Goal: Task Accomplishment & Management: Use online tool/utility

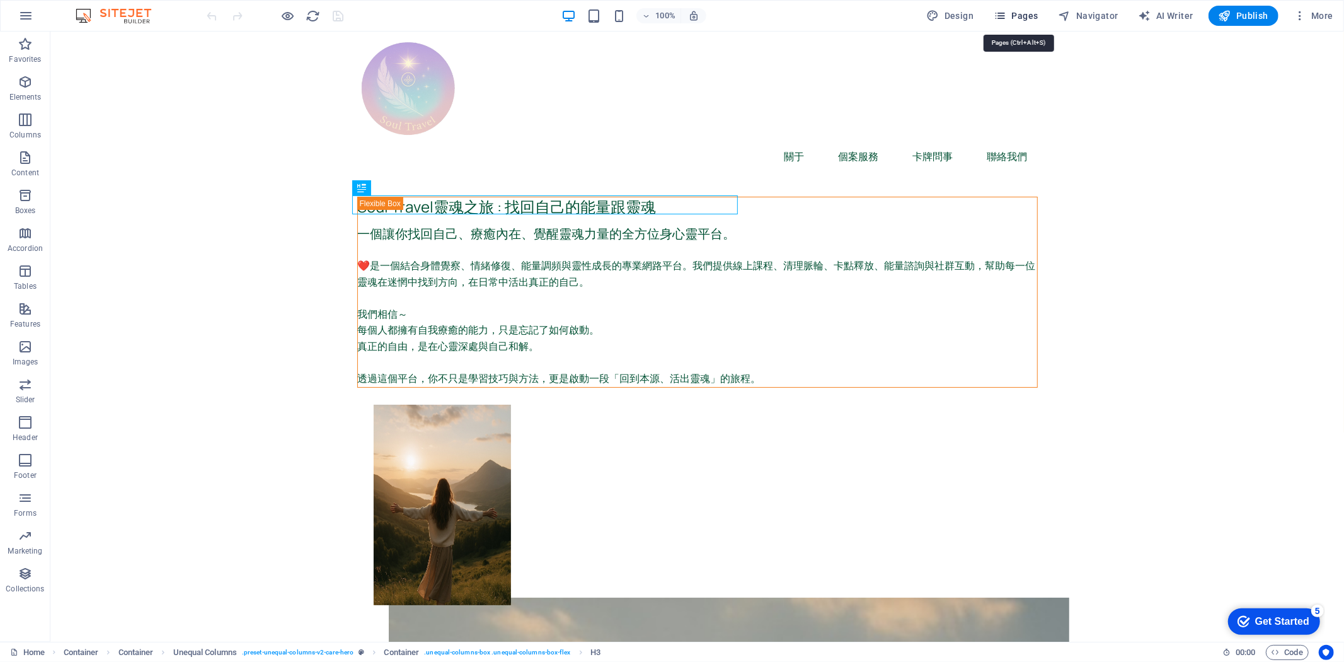
click at [1007, 14] on icon "button" at bounding box center [1000, 15] width 13 height 13
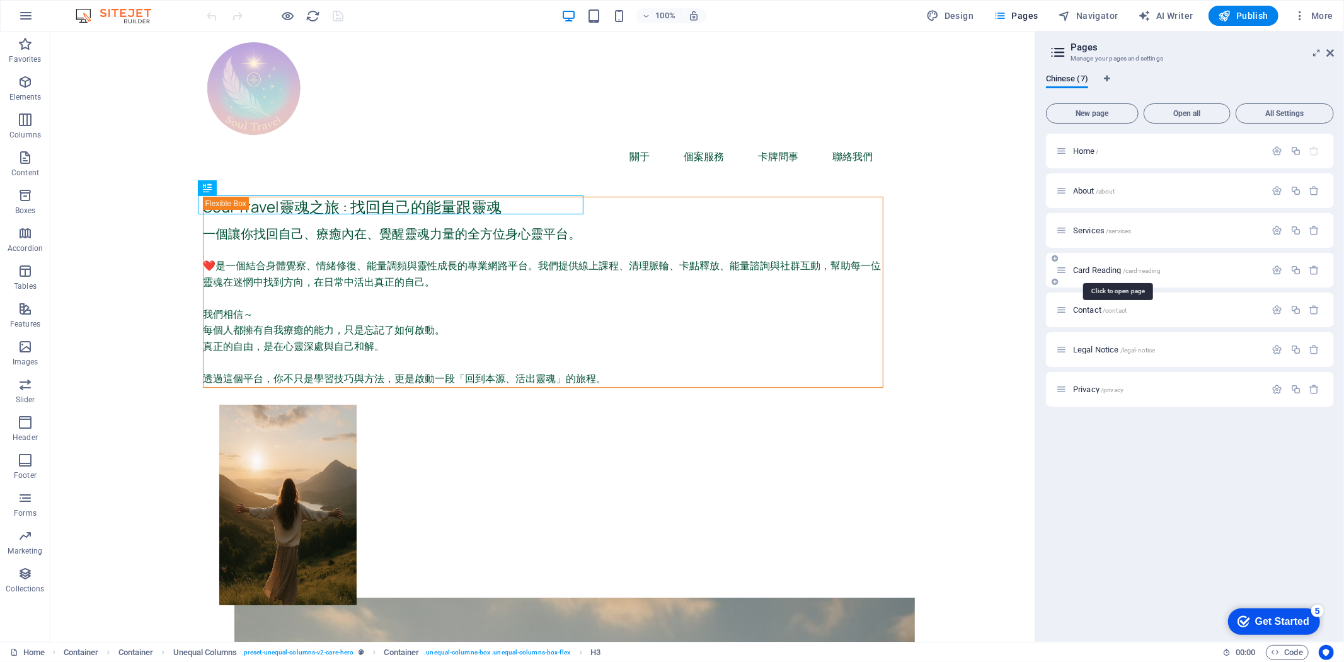
click at [1110, 272] on span "Card Reading /card-reading" at bounding box center [1117, 269] width 88 height 9
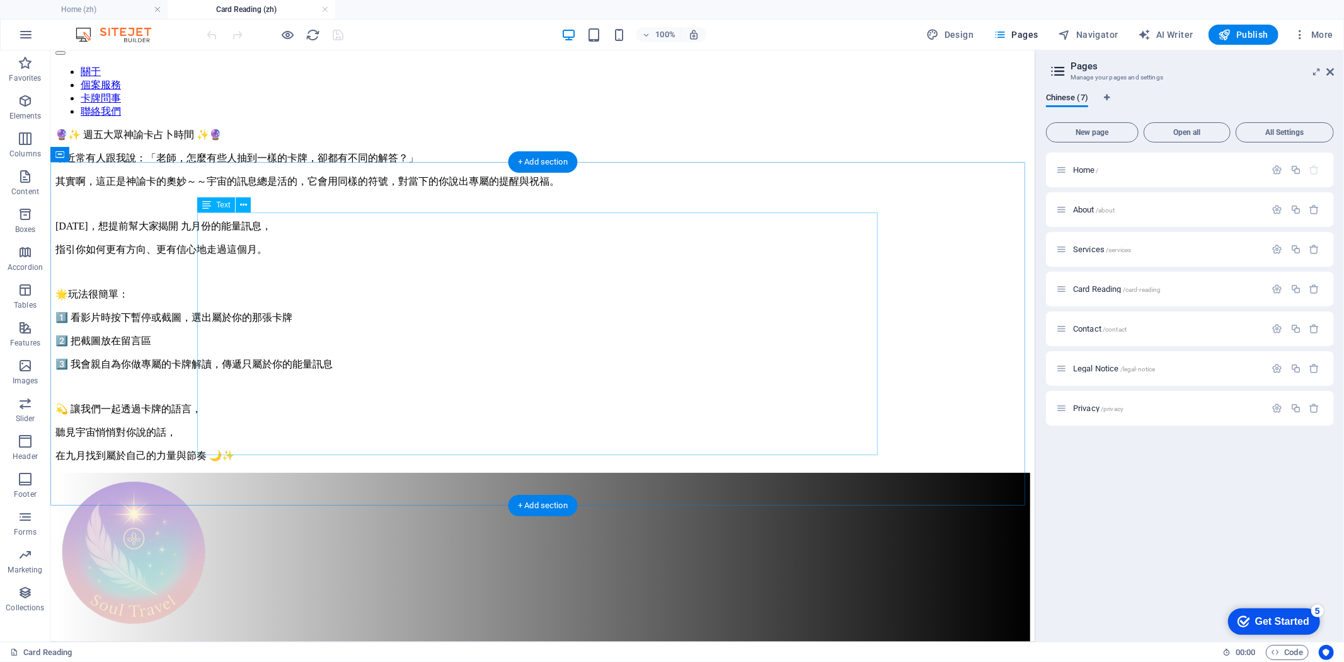
scroll to position [191, 0]
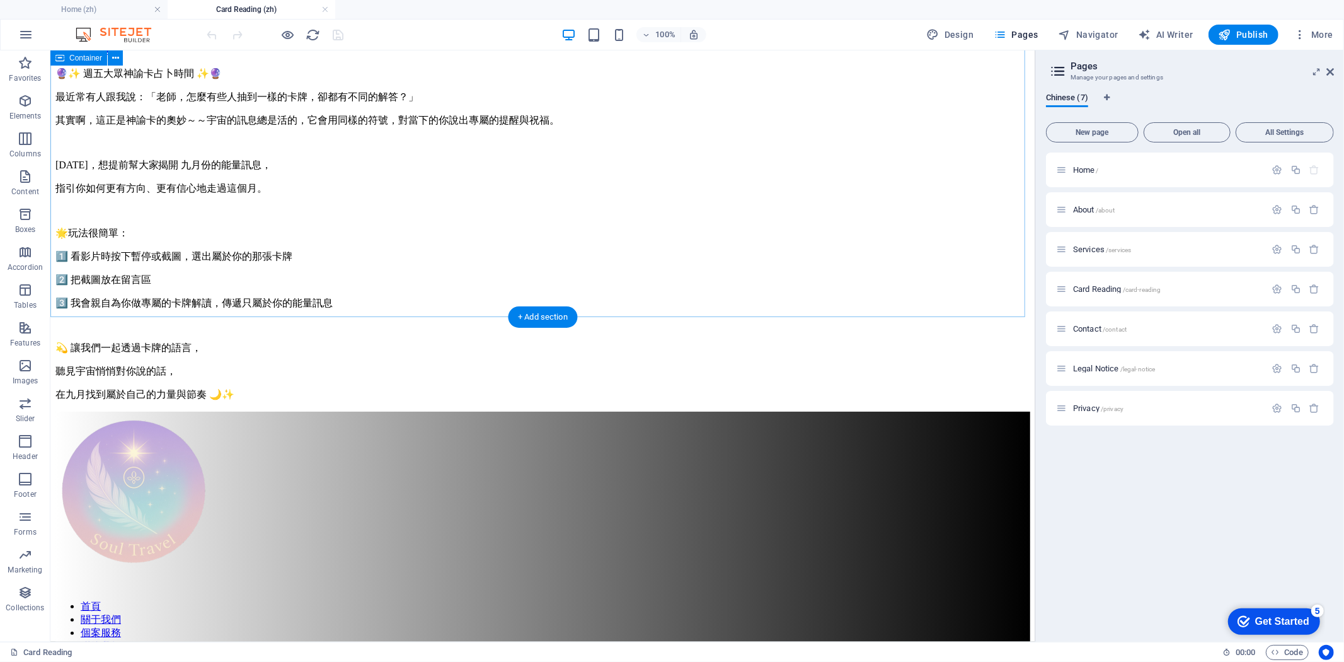
click at [168, 294] on div "🔮✨ 週五大眾神諭卡占卜時間 ✨🔮 最近常有人跟我說：「老師，怎麼有些人抽到一樣的卡牌，卻都有不同的解答？」 其實啊，這正是神諭卡的奧妙～～宇宙的訊息總是活的…" at bounding box center [542, 234] width 975 height 334
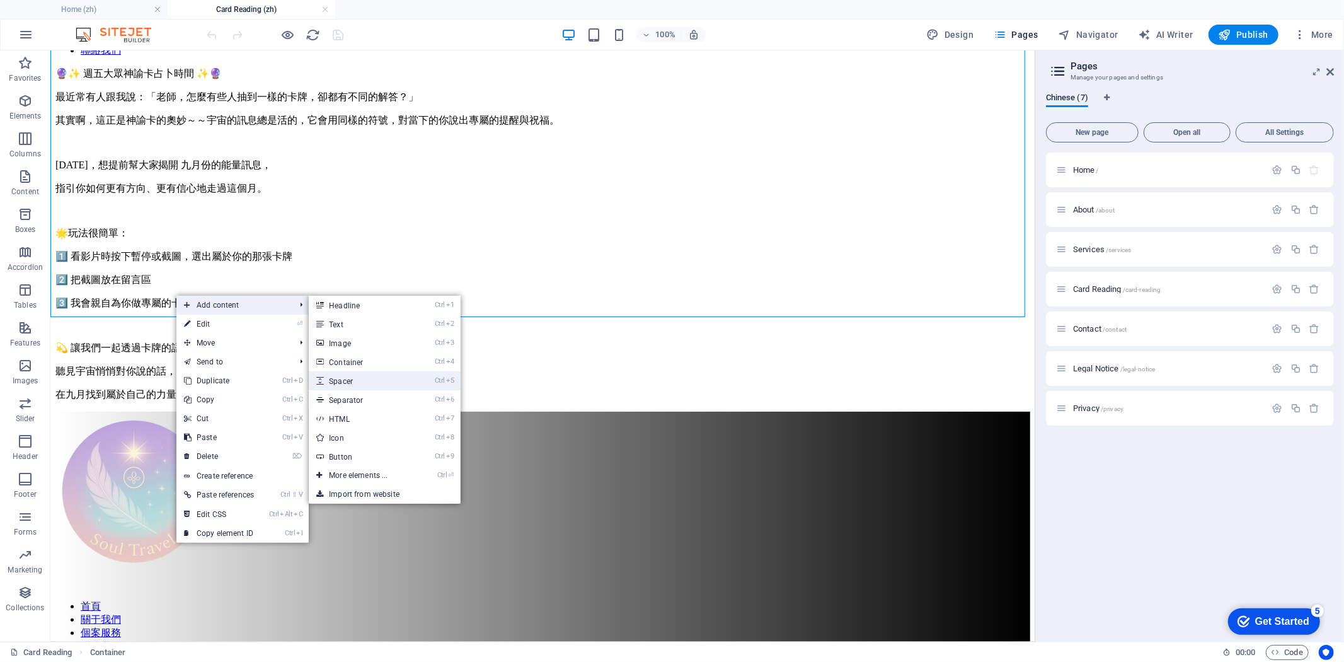
click at [388, 376] on link "Ctrl 5 Spacer" at bounding box center [361, 380] width 104 height 19
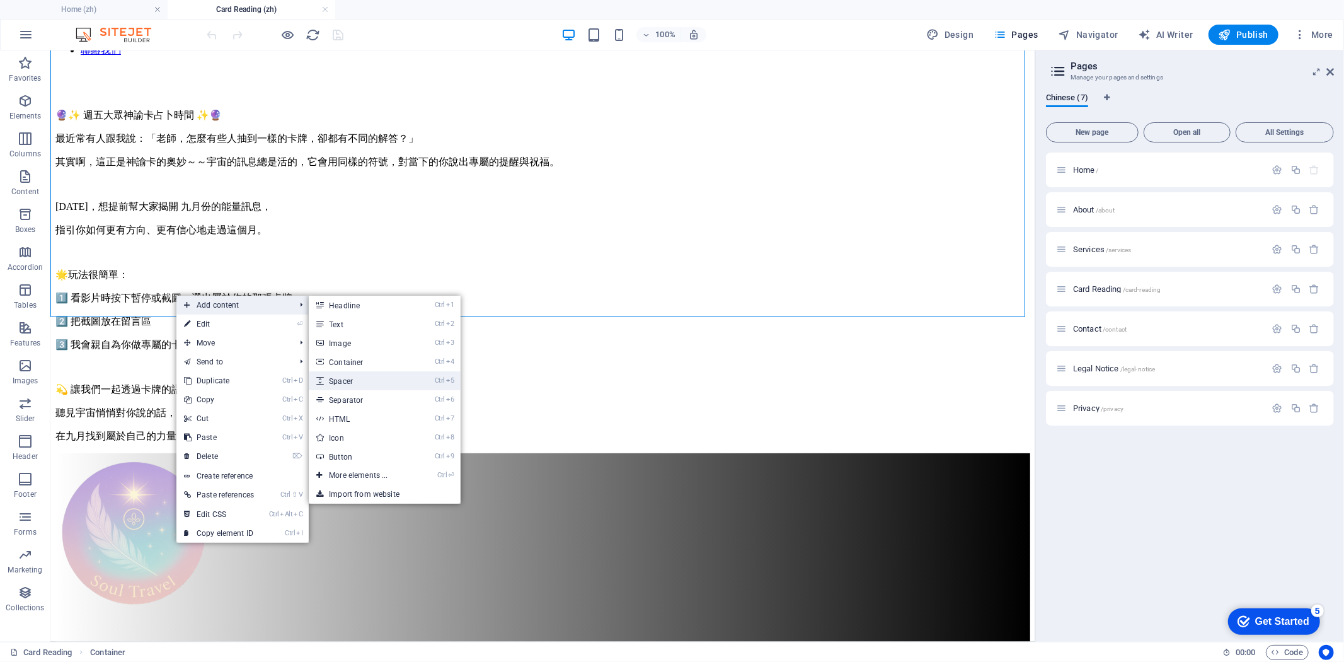
select select "px"
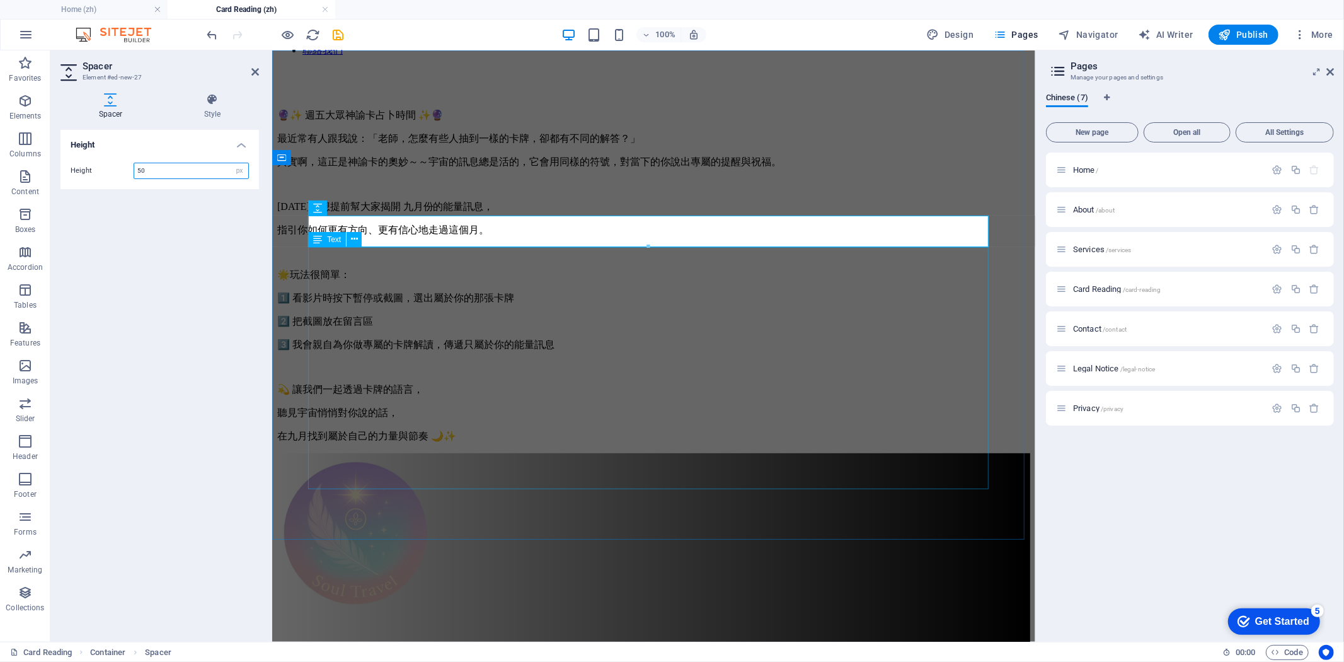
scroll to position [0, 0]
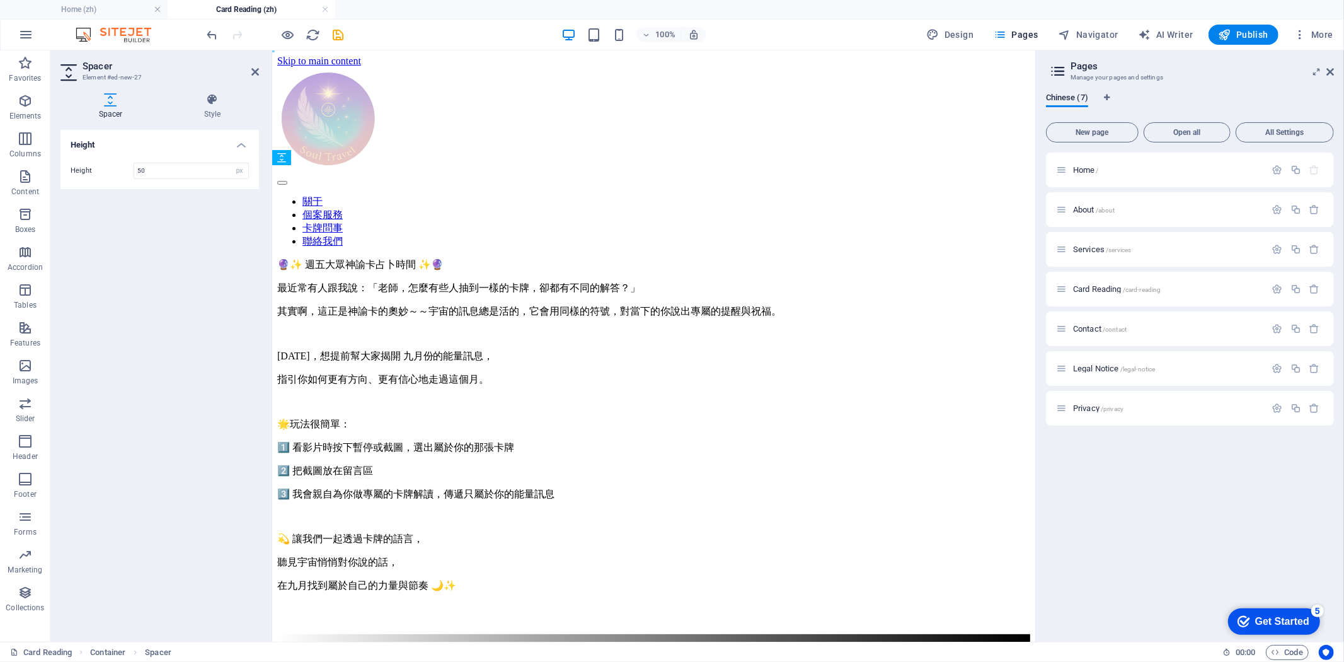
drag, startPoint x: 632, startPoint y: 226, endPoint x: 645, endPoint y: 444, distance: 218.5
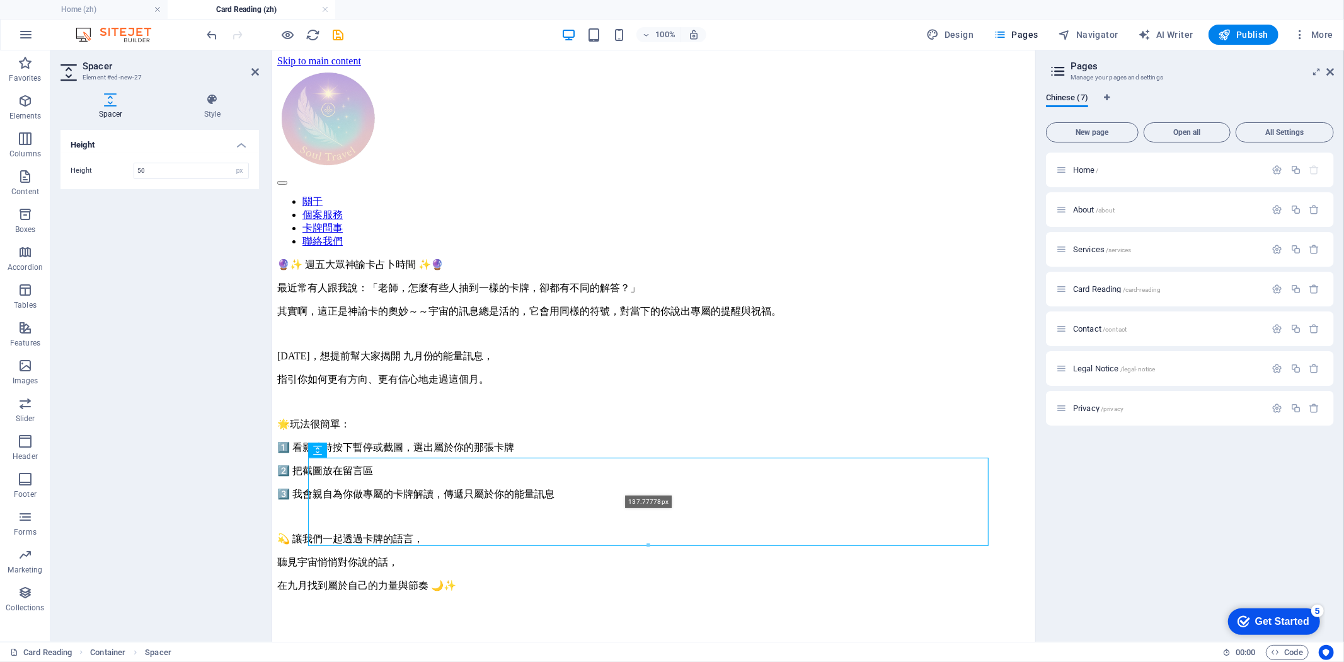
drag, startPoint x: 652, startPoint y: 494, endPoint x: 669, endPoint y: 543, distance: 52.2
click at [664, 546] on div at bounding box center [648, 545] width 679 height 4
type input "137"
click at [1087, 325] on span "Contact /contact" at bounding box center [1100, 328] width 54 height 9
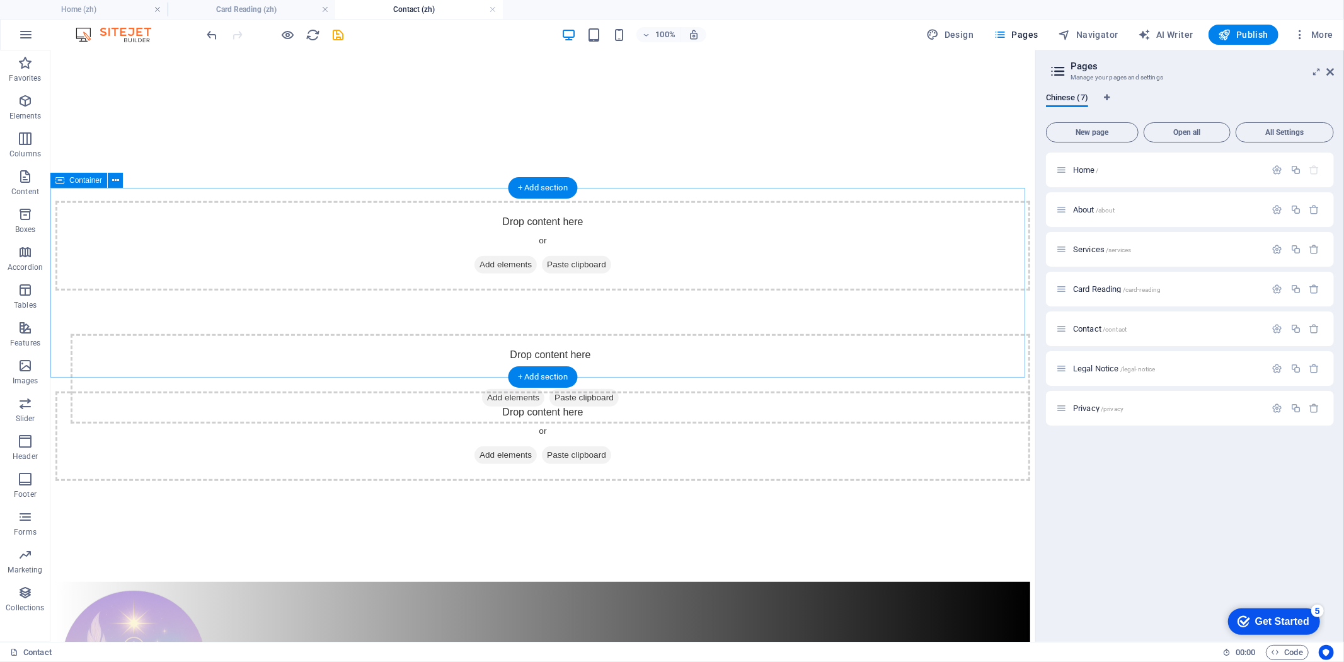
scroll to position [618, 0]
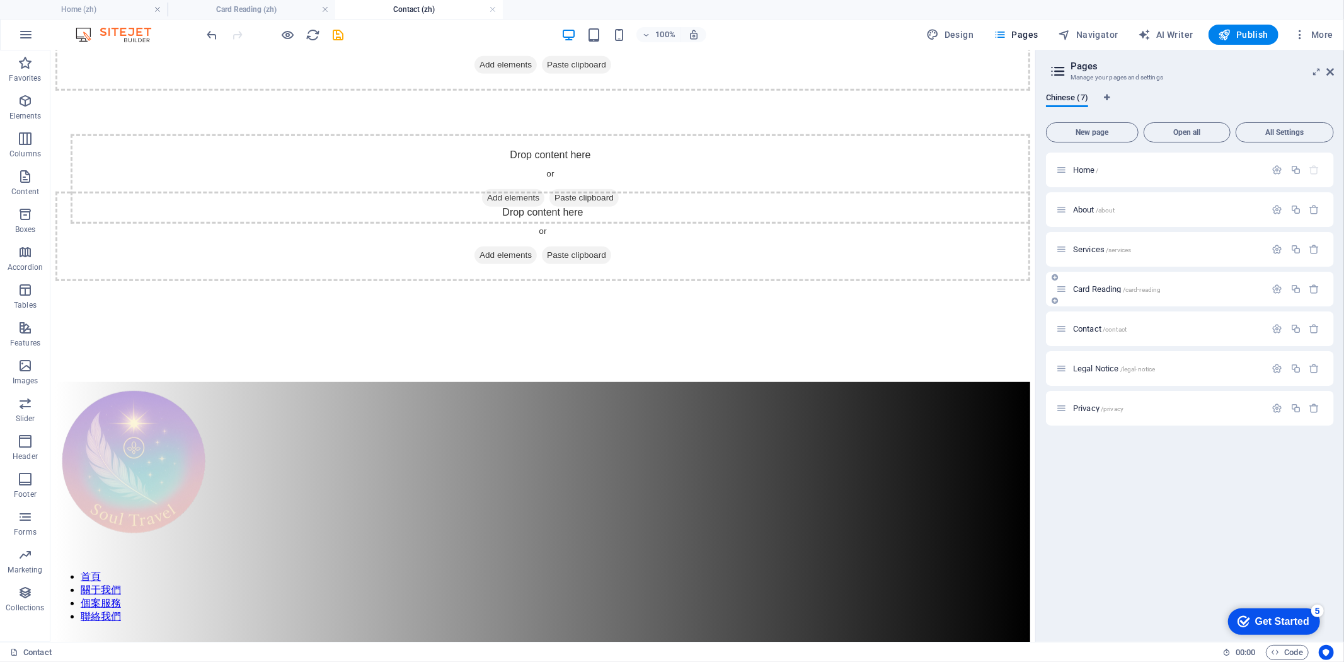
click at [1107, 291] on span "Card Reading /card-reading" at bounding box center [1117, 288] width 88 height 9
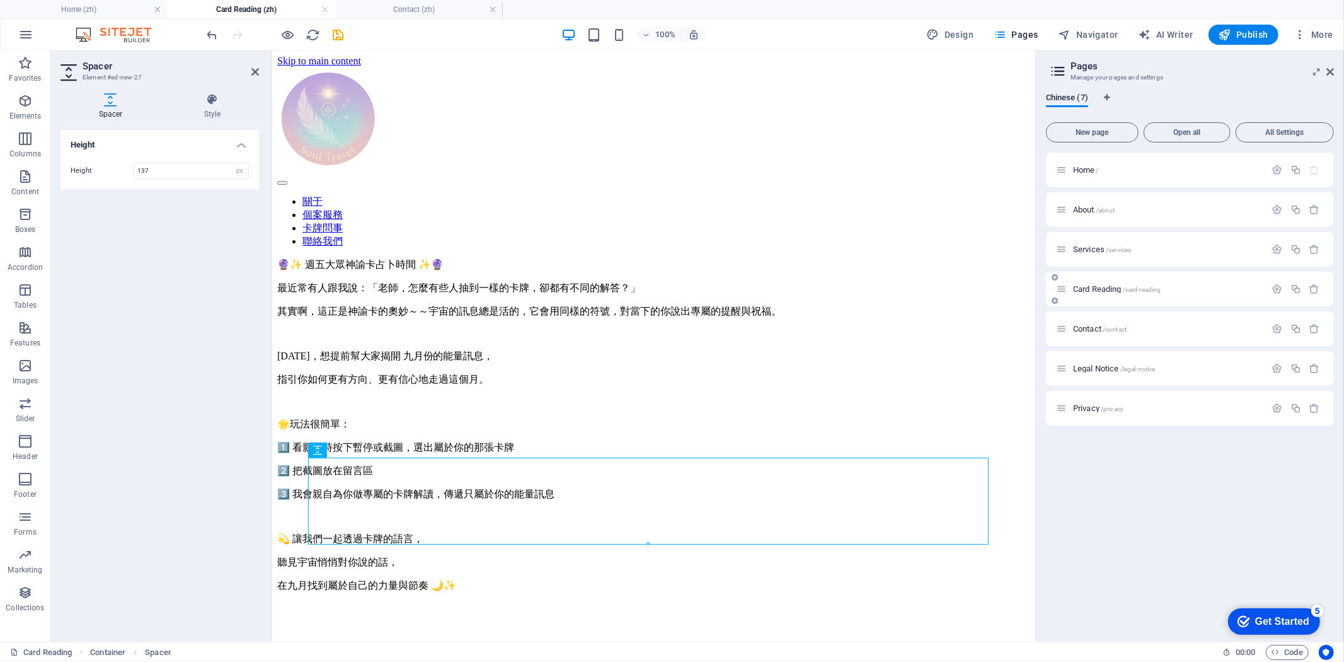
scroll to position [0, 0]
click at [1087, 328] on span "Contact /contact" at bounding box center [1100, 328] width 54 height 9
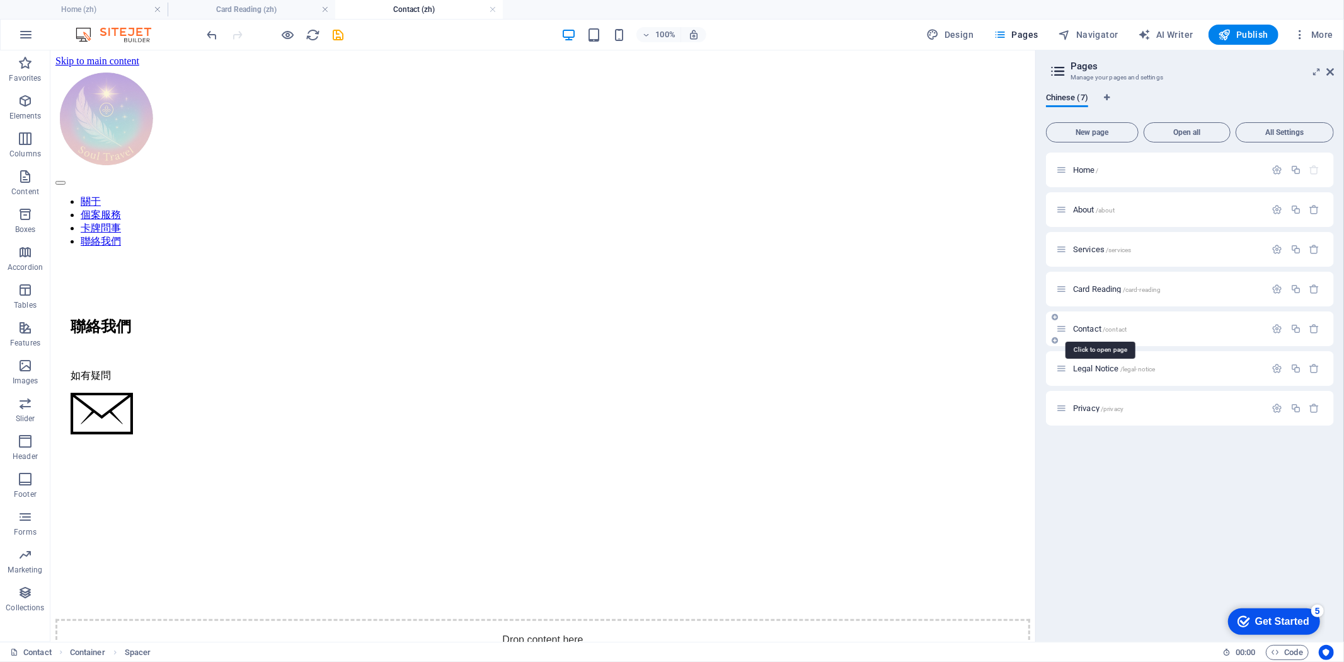
scroll to position [618, 0]
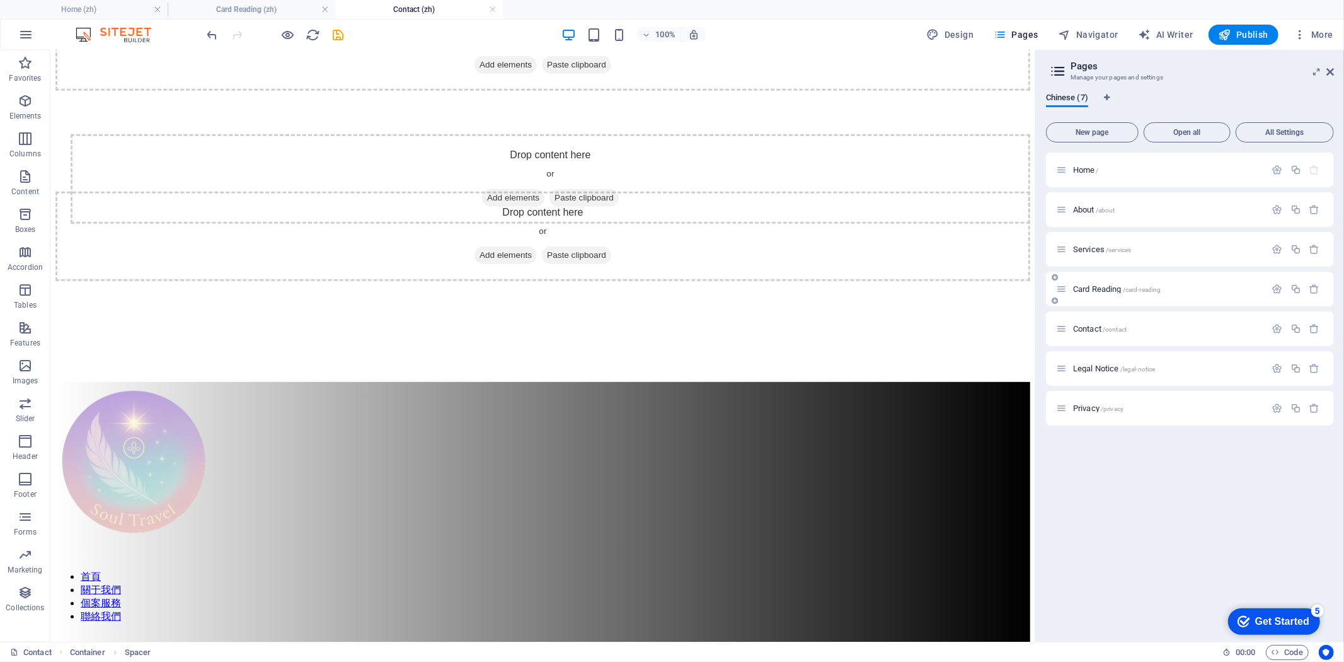
click at [1109, 287] on span "Card Reading /card-reading" at bounding box center [1117, 288] width 88 height 9
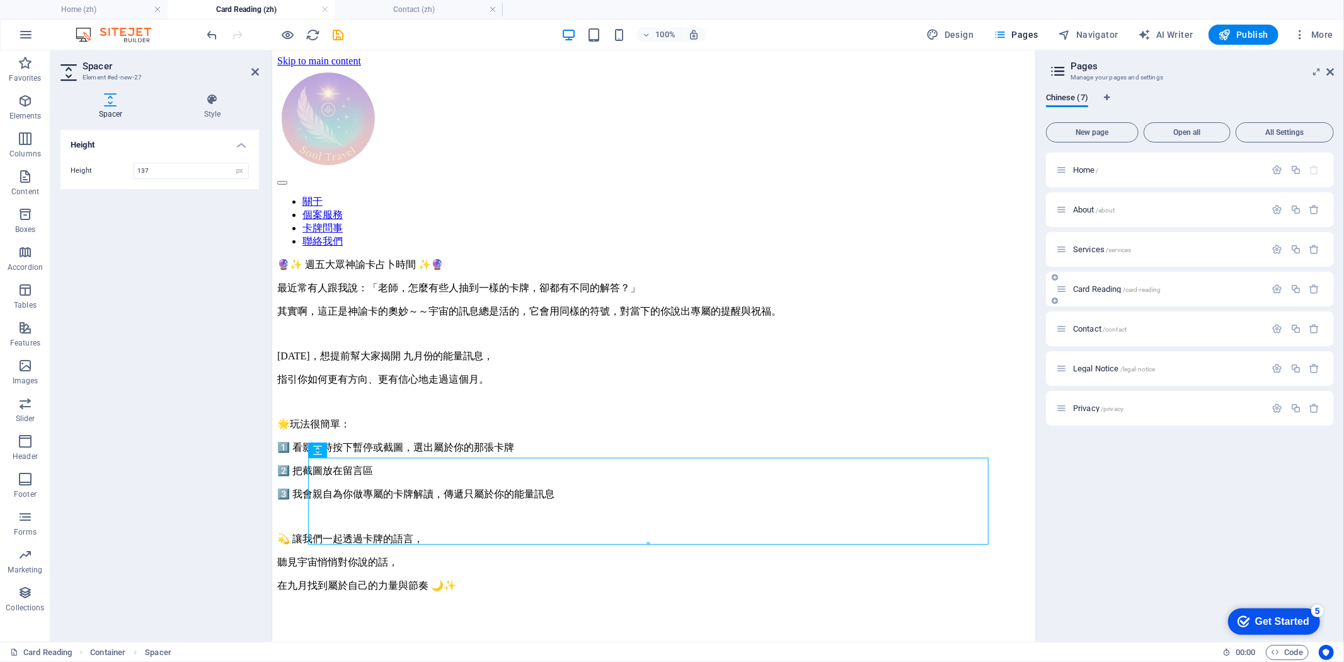
scroll to position [0, 0]
click at [536, 563] on div "🔮✨ 週五大眾神諭卡占卜時間 ✨🔮 最近常有人跟我說：「老師，怎麼有些人抽到一樣的卡牌，卻都有不同的解答？」 其實啊，這正是神諭卡的奧妙～～宇宙的訊息總是活的…" at bounding box center [653, 473] width 753 height 431
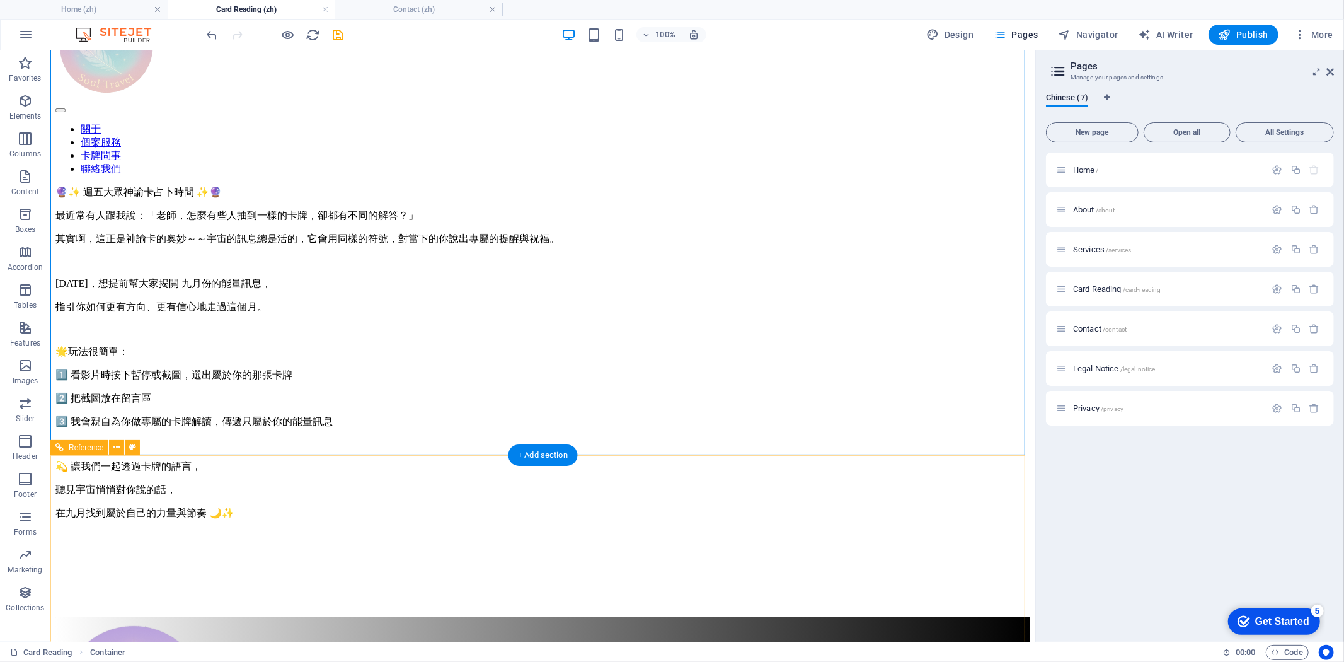
scroll to position [140, 0]
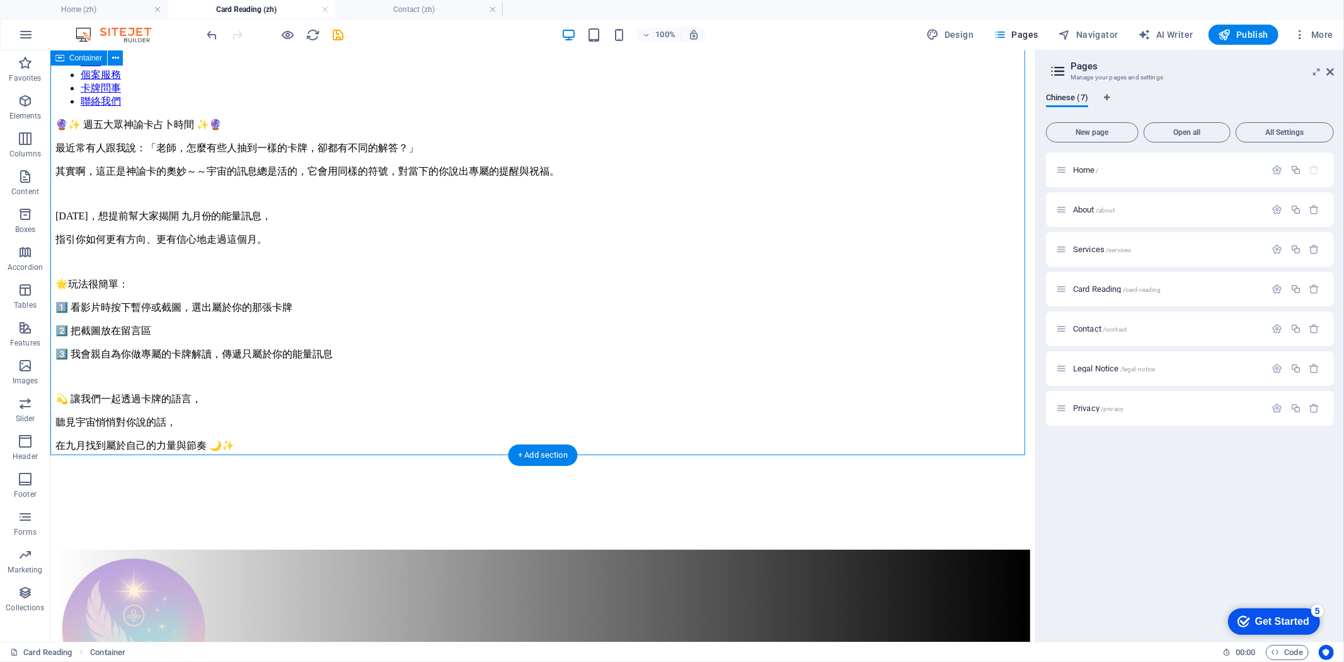
click at [193, 427] on div "🔮✨ 週五大眾神諭卡占卜時間 ✨🔮 最近常有人跟我說：「老師，怎麼有些人抽到一樣的卡牌，卻都有不同的解答？」 其實啊，這正是神諭卡的奧妙～～宇宙的訊息總是活的…" at bounding box center [542, 333] width 975 height 431
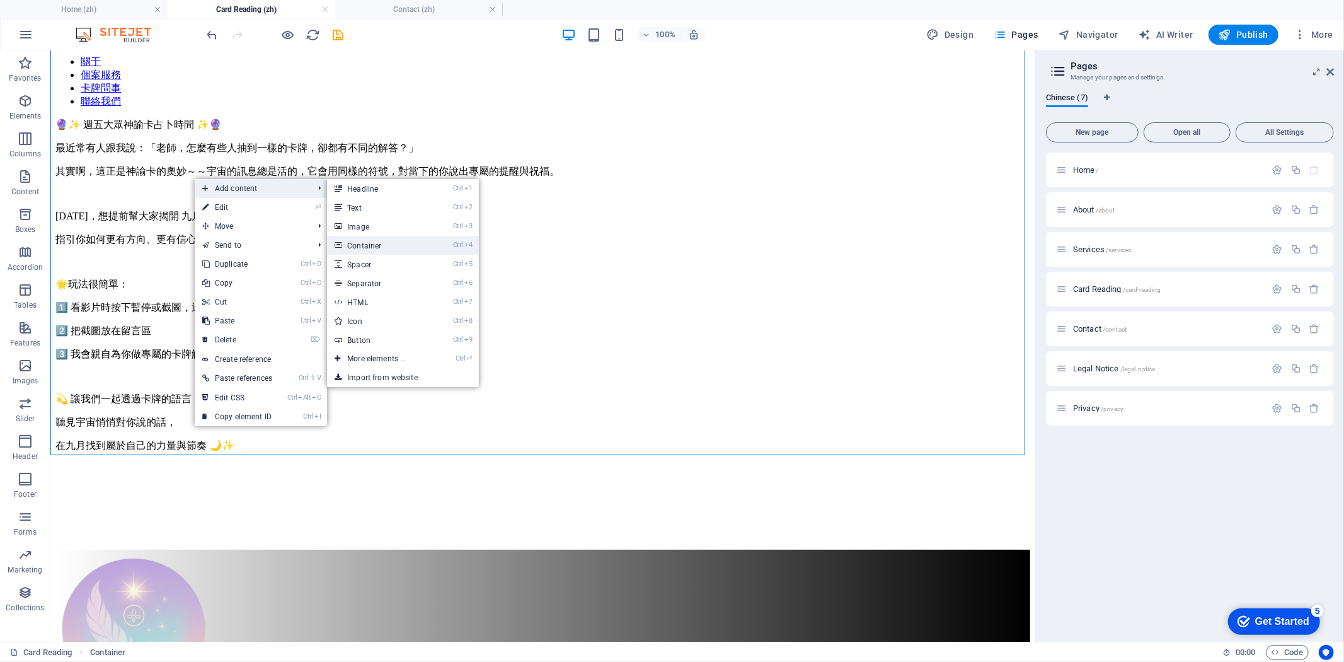
click at [423, 246] on link "Ctrl 4 Container" at bounding box center [379, 245] width 104 height 19
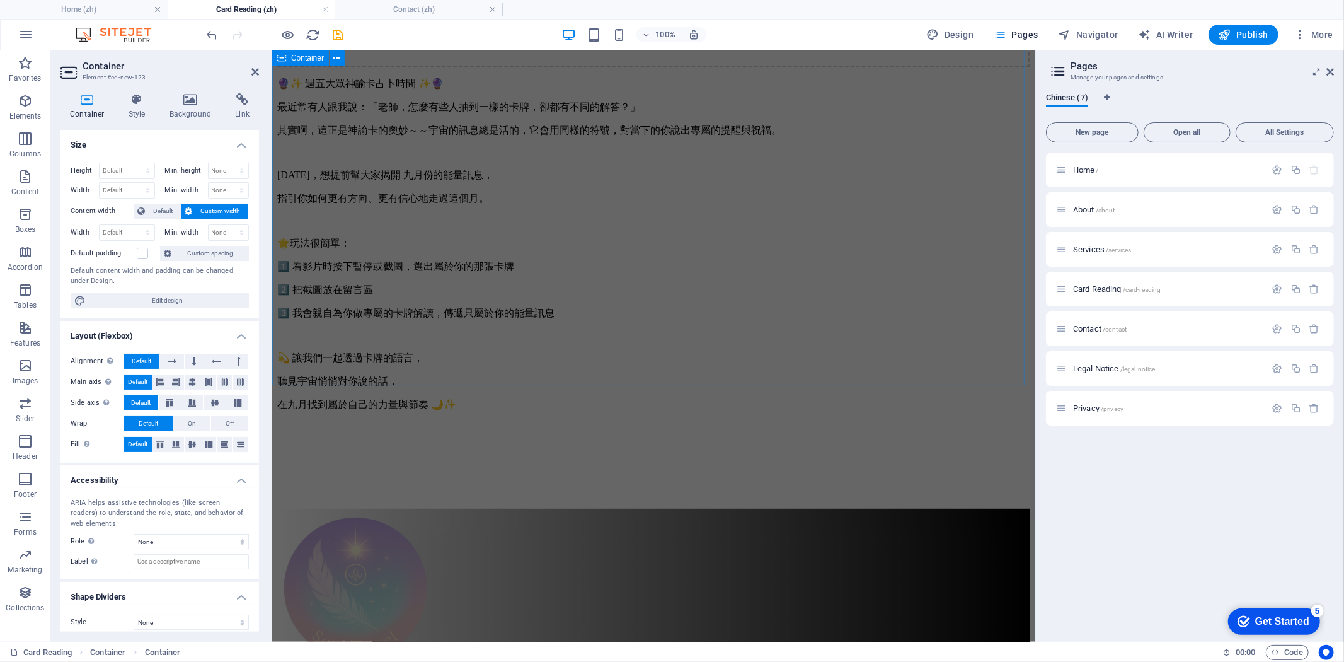
scroll to position [298, 0]
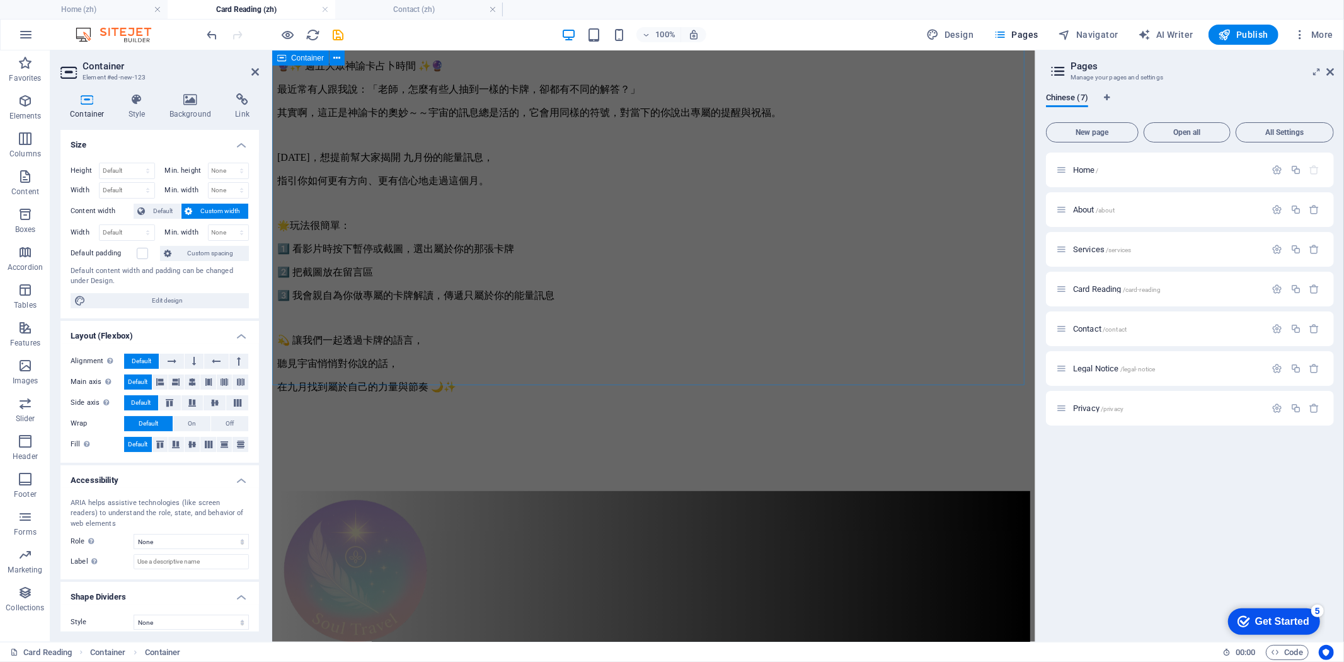
click at [738, 366] on div "Drop content here or Add elements Paste clipboard 🔮✨ 週五大眾神諭卡占卜時間 ✨🔮 最近常有人跟我說：「老…" at bounding box center [653, 225] width 753 height 531
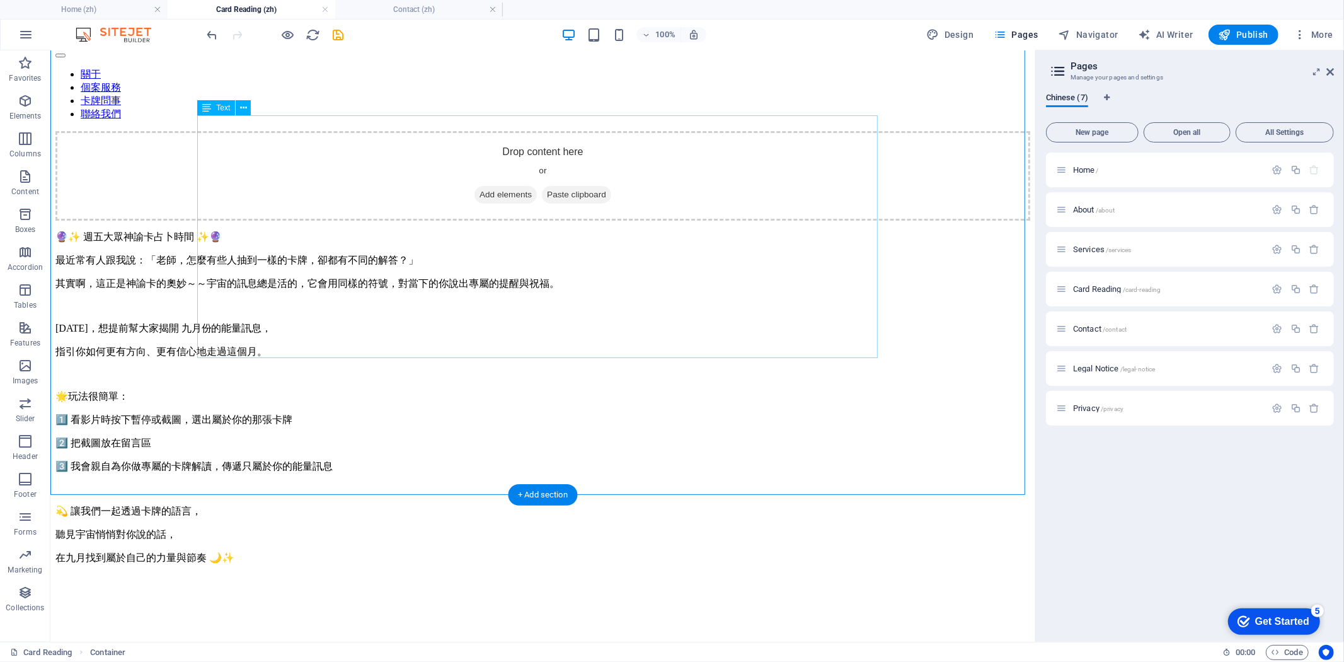
scroll to position [228, 0]
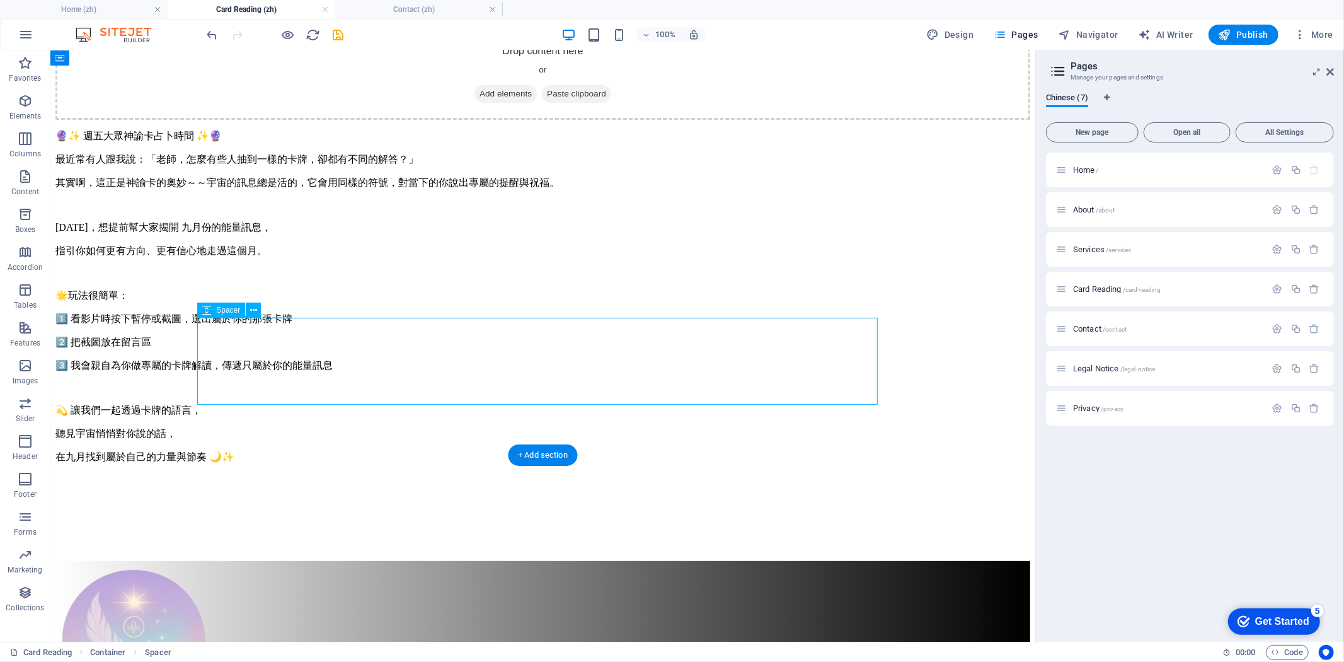
click at [430, 473] on div at bounding box center [542, 516] width 975 height 87
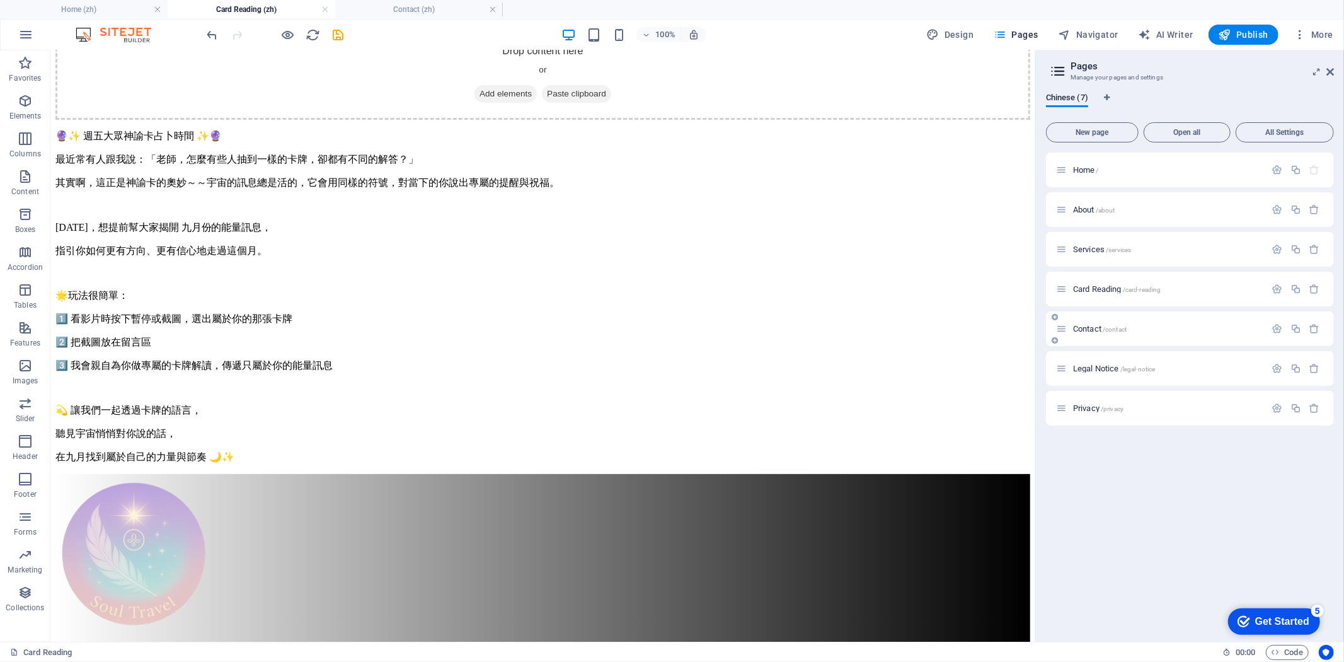
click at [1099, 328] on span "Contact /contact" at bounding box center [1100, 328] width 54 height 9
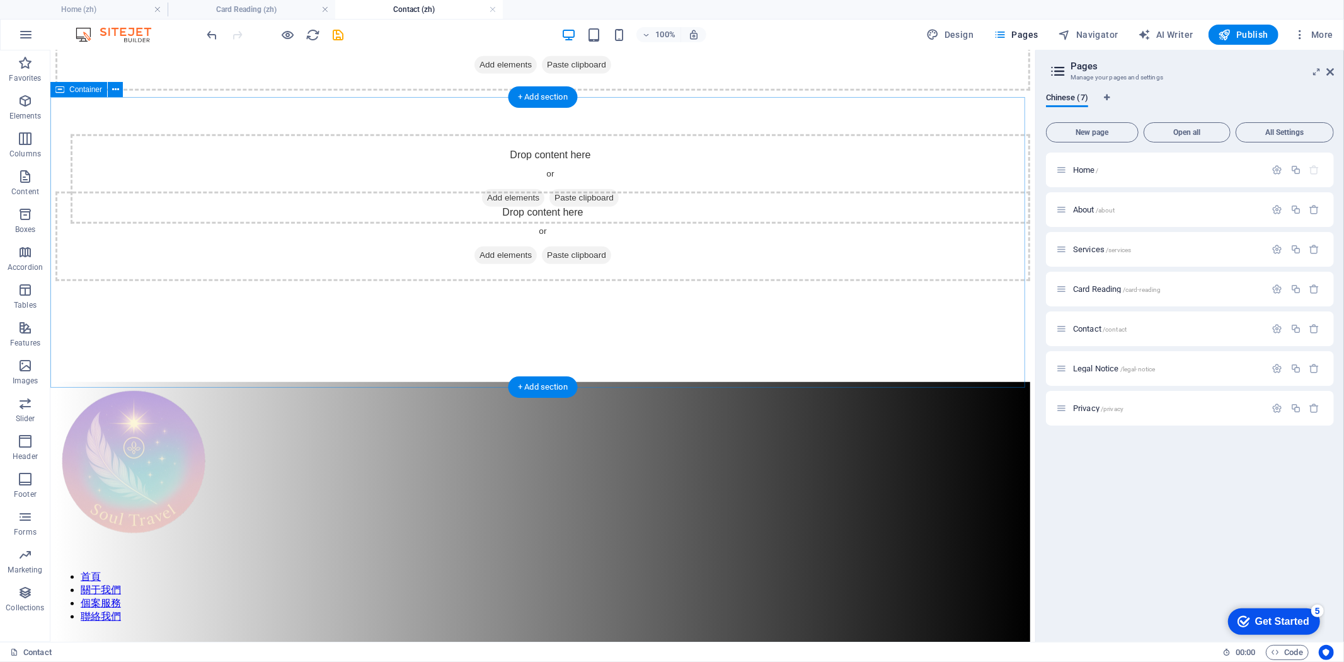
click at [721, 327] on div "Drop content here or Add elements Paste clipboard" at bounding box center [542, 235] width 975 height 291
click at [253, 8] on h4 "Card Reading (zh)" at bounding box center [252, 10] width 168 height 14
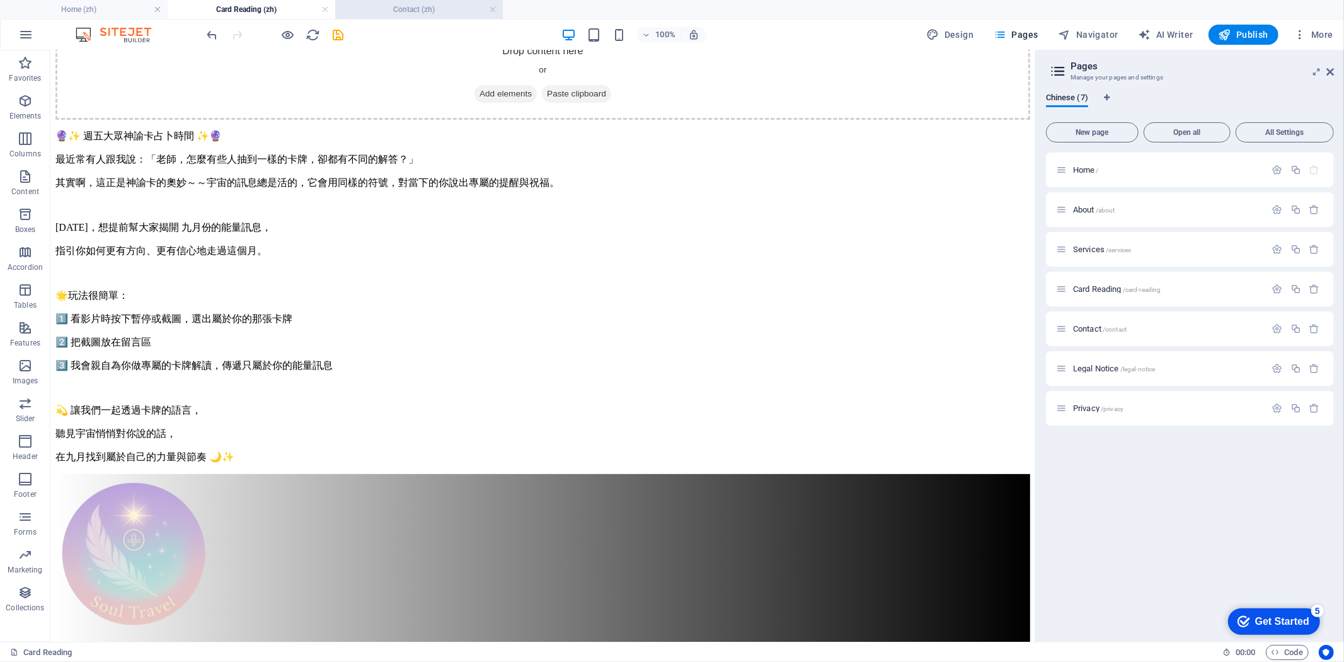
click at [419, 10] on h4 "Contact (zh)" at bounding box center [419, 10] width 168 height 14
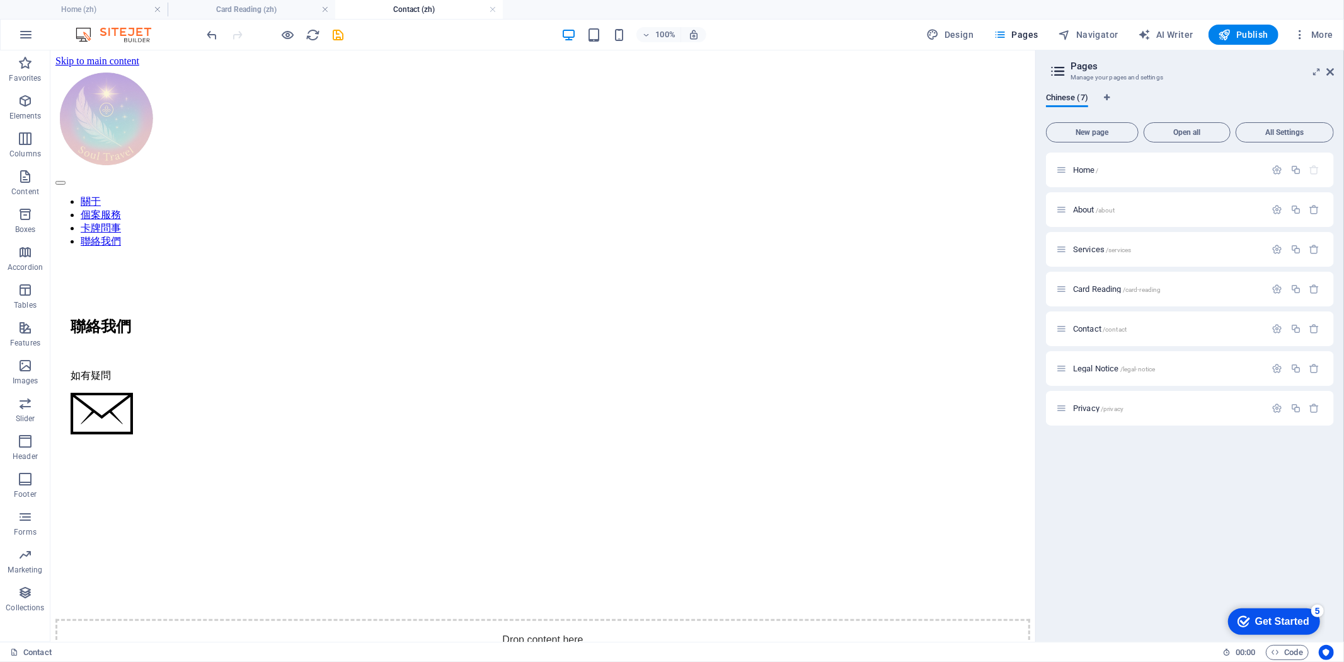
scroll to position [618, 0]
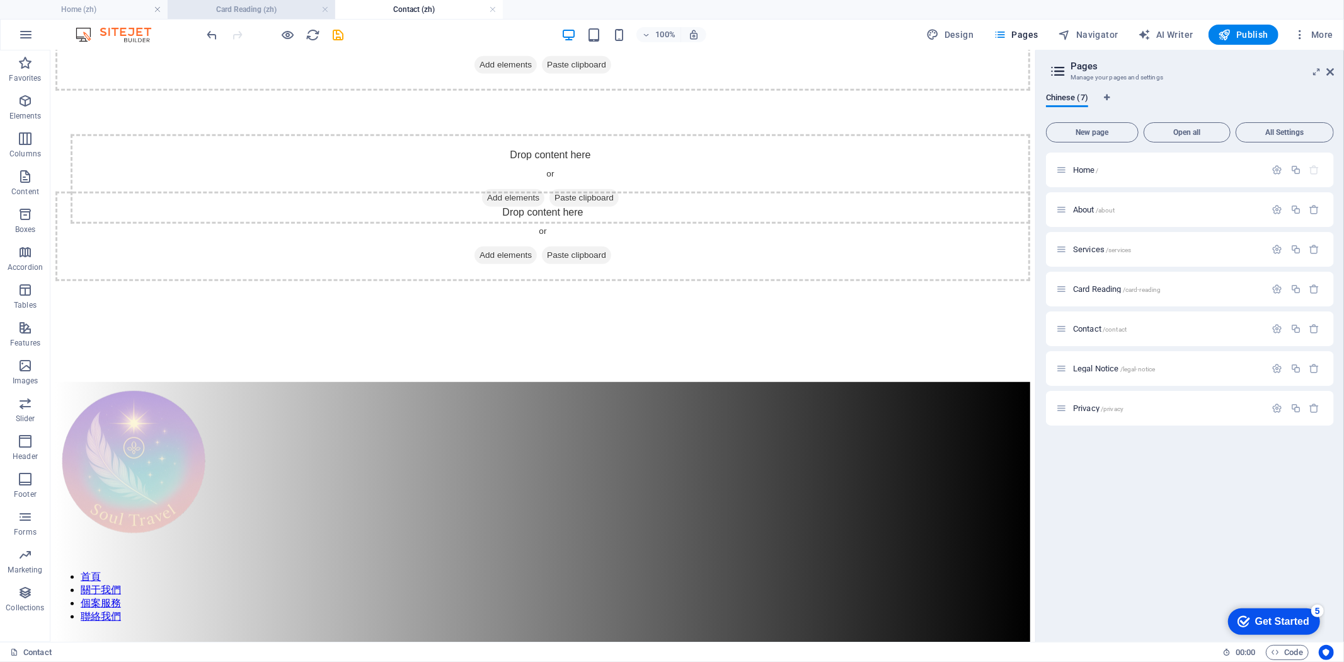
click at [249, 8] on h4 "Card Reading (zh)" at bounding box center [252, 10] width 168 height 14
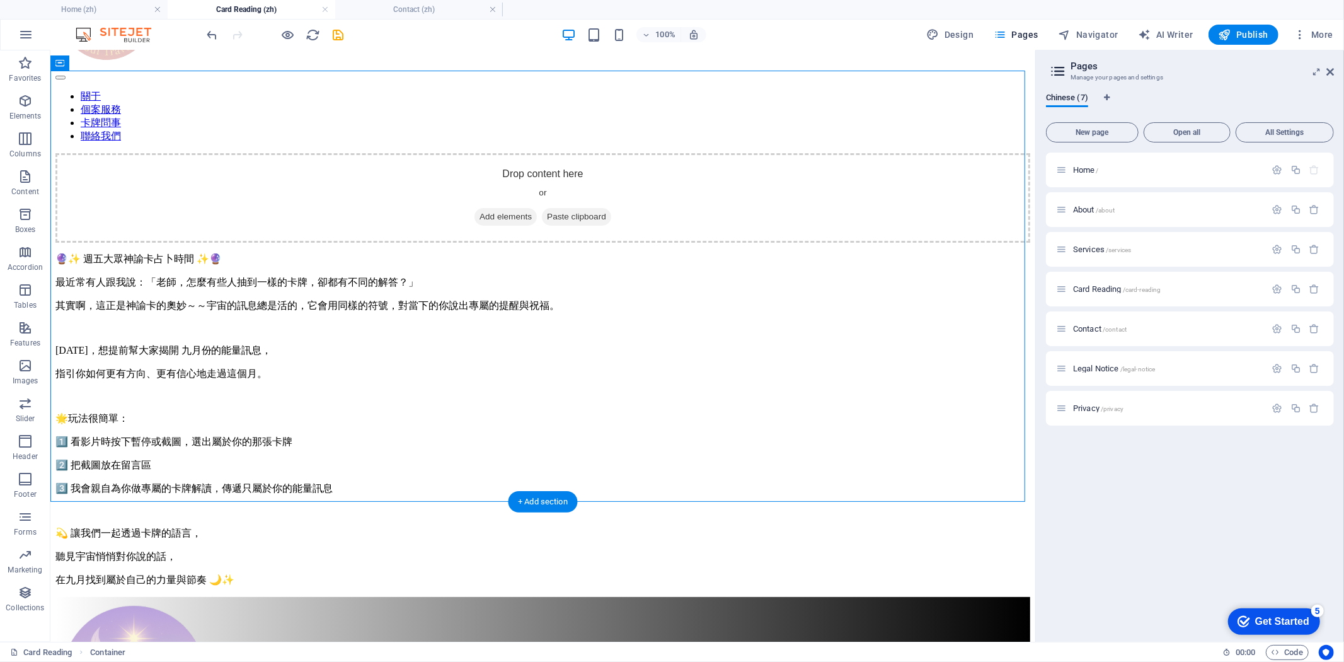
scroll to position [130, 0]
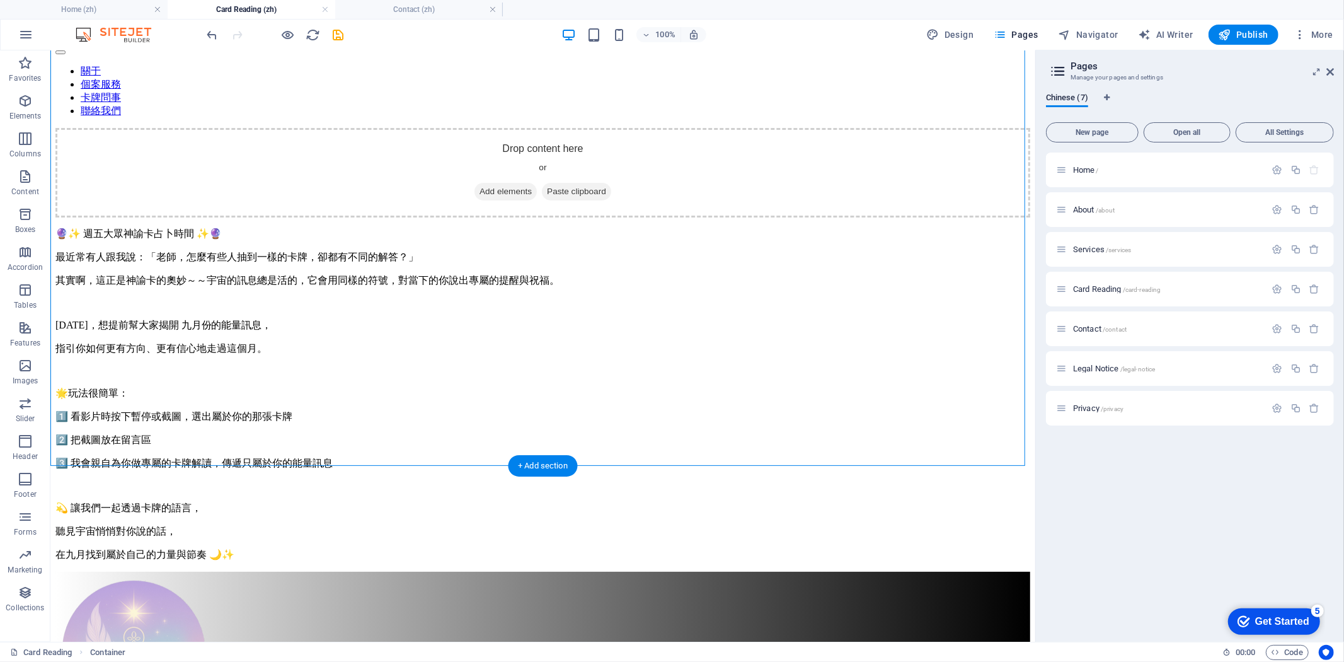
drag, startPoint x: 684, startPoint y: 245, endPoint x: 400, endPoint y: 439, distance: 343.9
click at [400, 439] on div "Drop content here or Add elements Paste clipboard 🔮✨ 週五大眾神諭卡占卜時間 ✨🔮 最近常有人跟我說：「老…" at bounding box center [542, 344] width 975 height 434
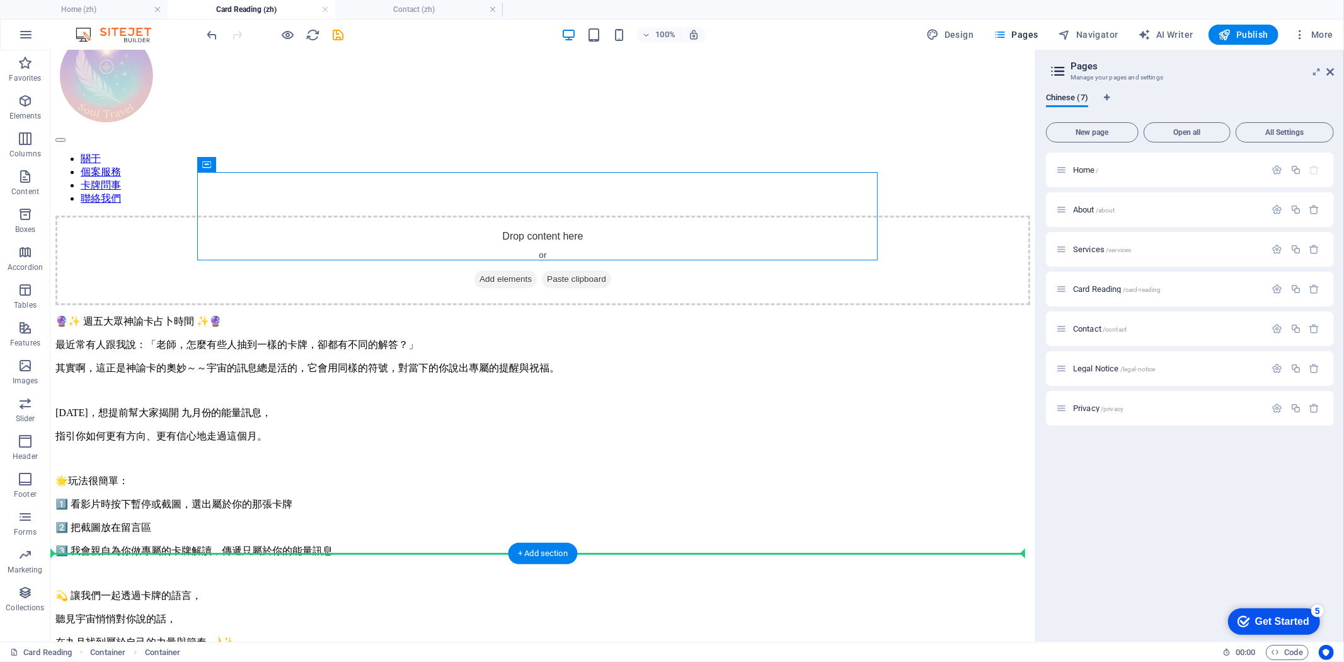
scroll to position [59, 0]
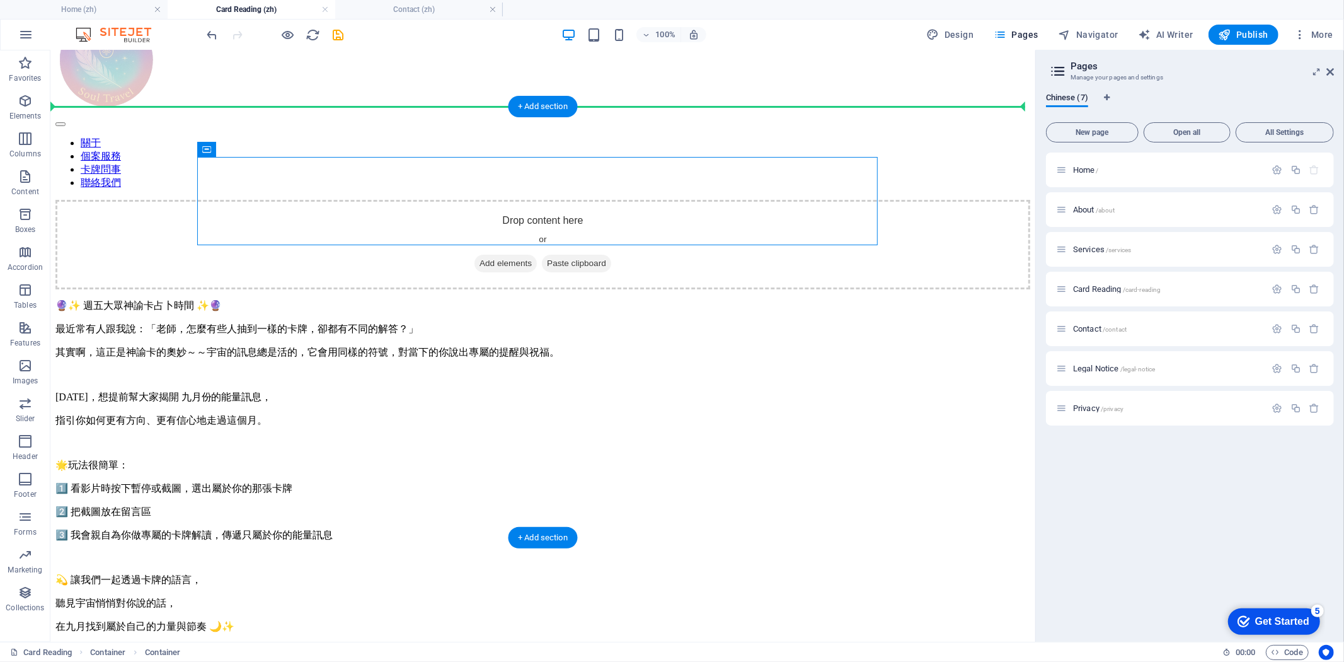
drag, startPoint x: 335, startPoint y: 233, endPoint x: 921, endPoint y: 303, distance: 590.4
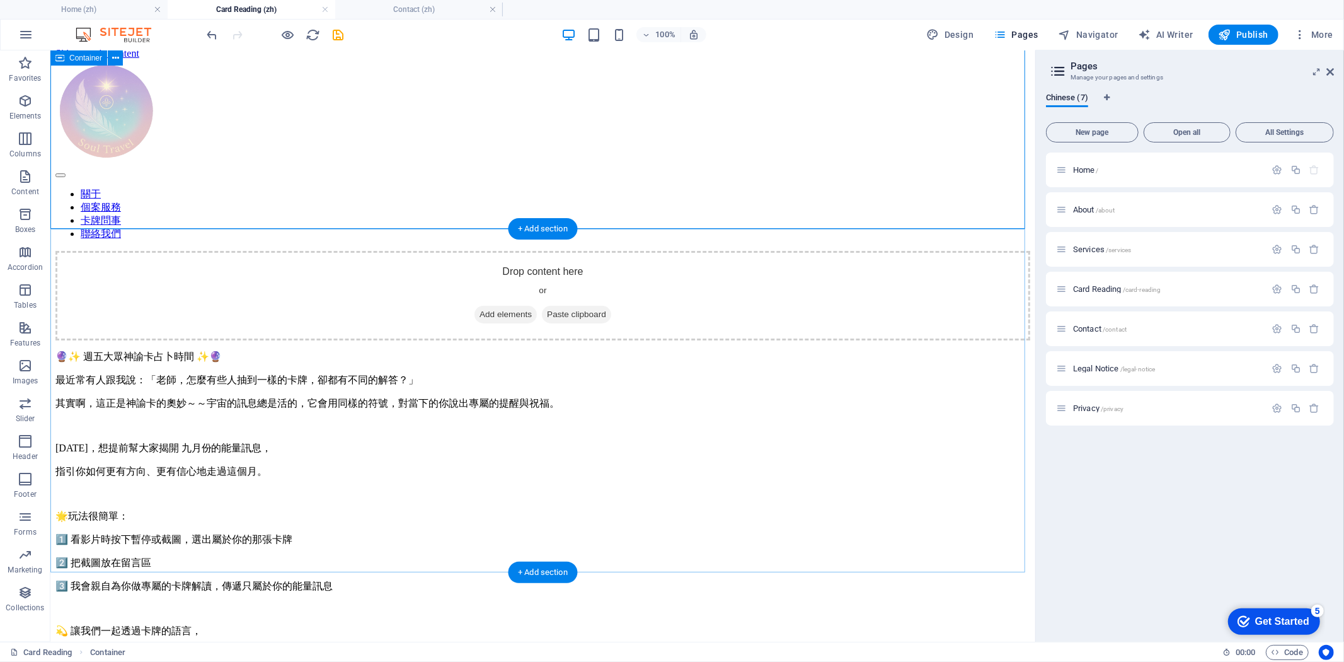
scroll to position [0, 0]
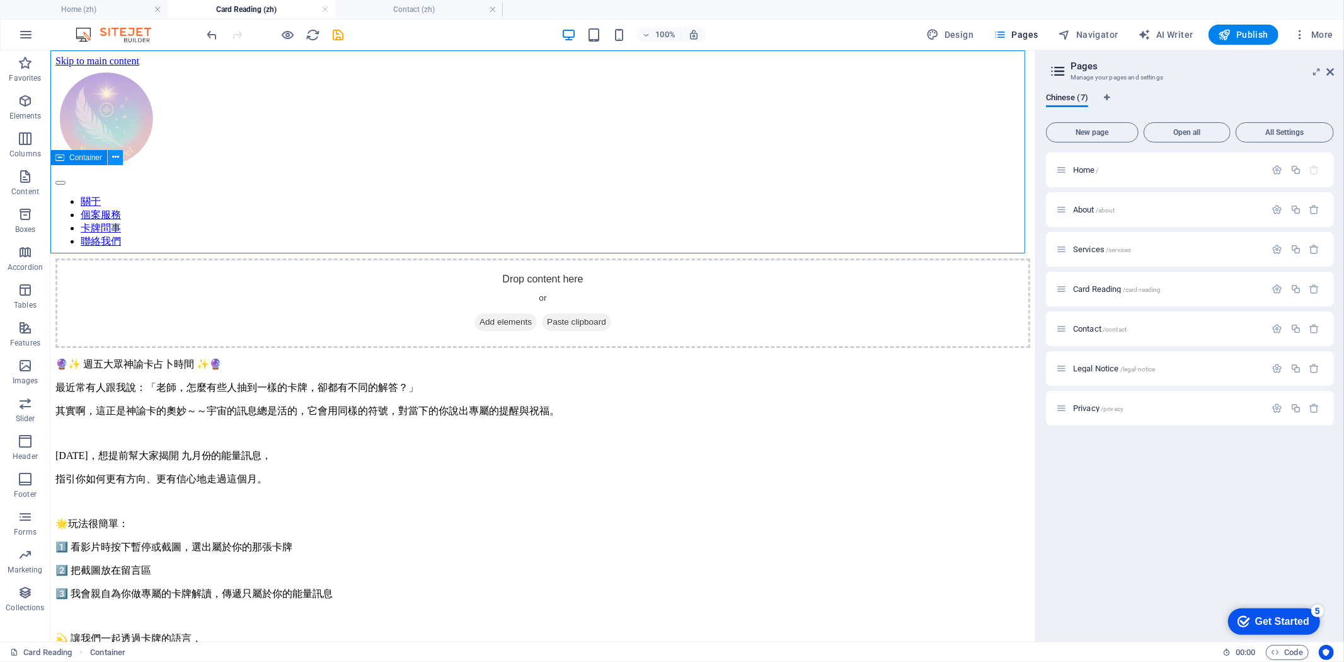
click at [117, 153] on icon at bounding box center [115, 157] width 7 height 13
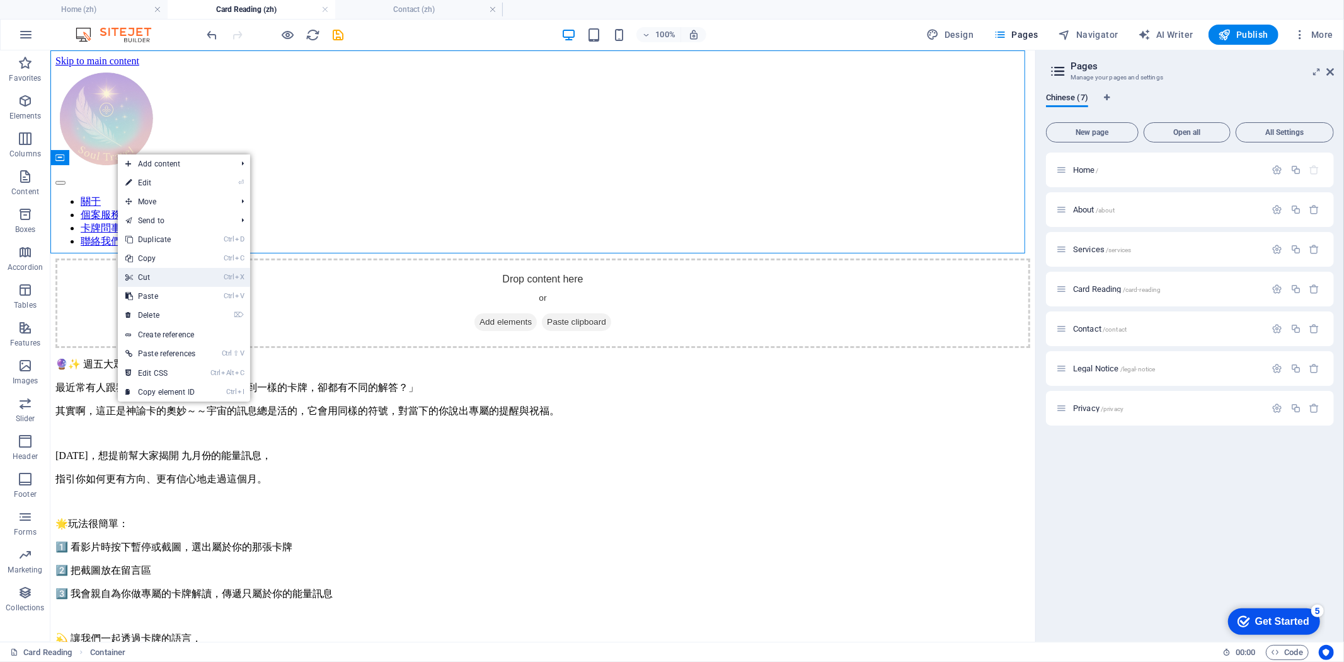
click at [172, 272] on link "Ctrl X Cut" at bounding box center [160, 277] width 85 height 19
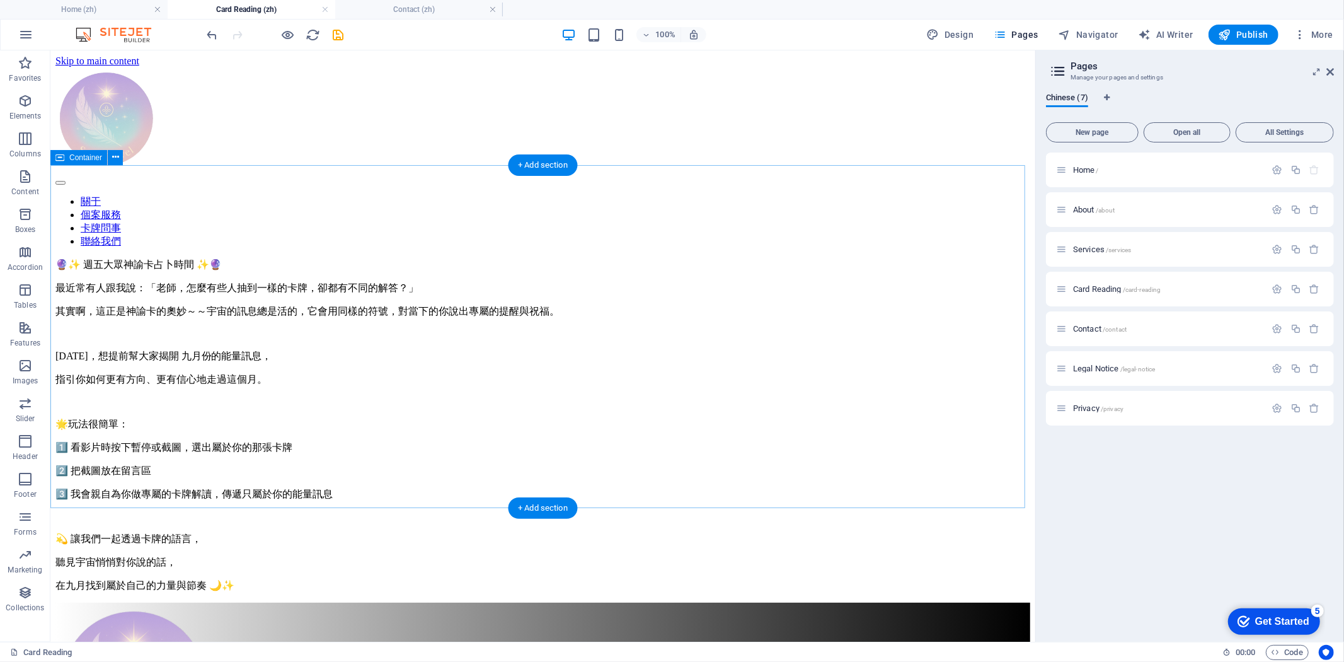
click at [185, 486] on div "🔮✨ 週五大眾神諭卡占卜時間 ✨🔮 最近常有人跟我說：「老師，怎麼有些人抽到一樣的卡牌，卻都有不同的解答？」 其實啊，這正是神諭卡的奧妙～～宇宙的訊息總是活的…" at bounding box center [542, 425] width 975 height 334
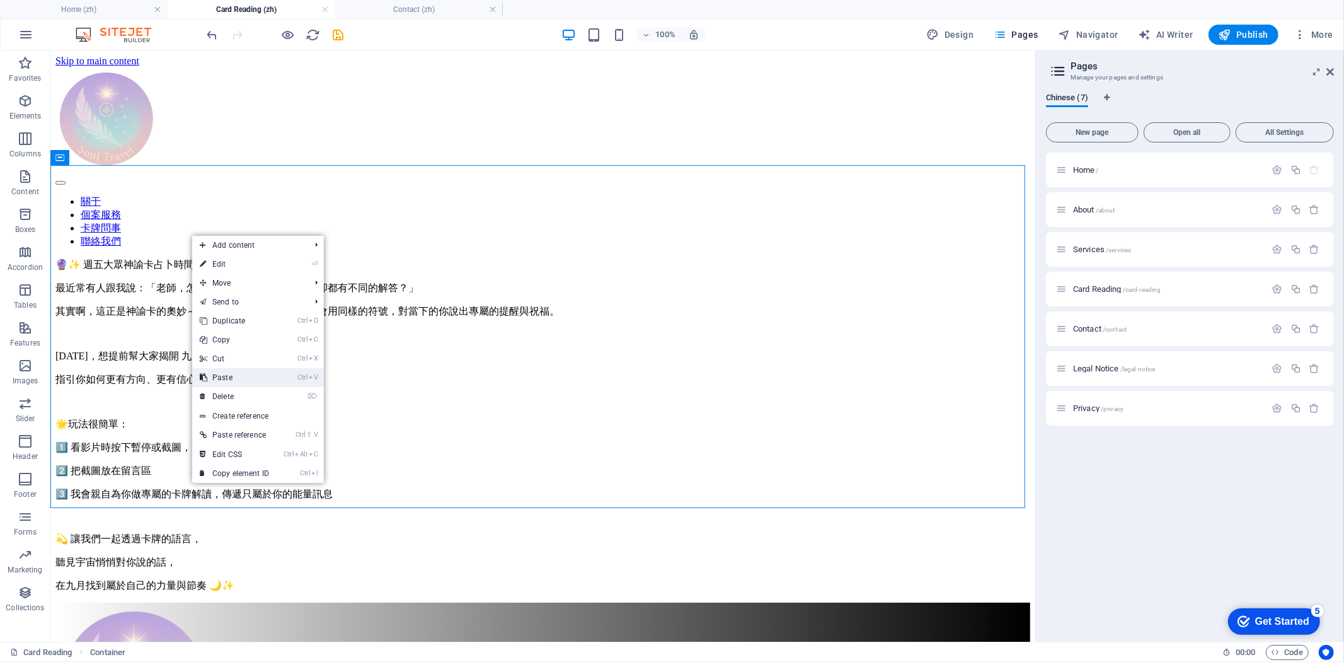
click at [247, 376] on link "Ctrl V Paste" at bounding box center [234, 377] width 84 height 19
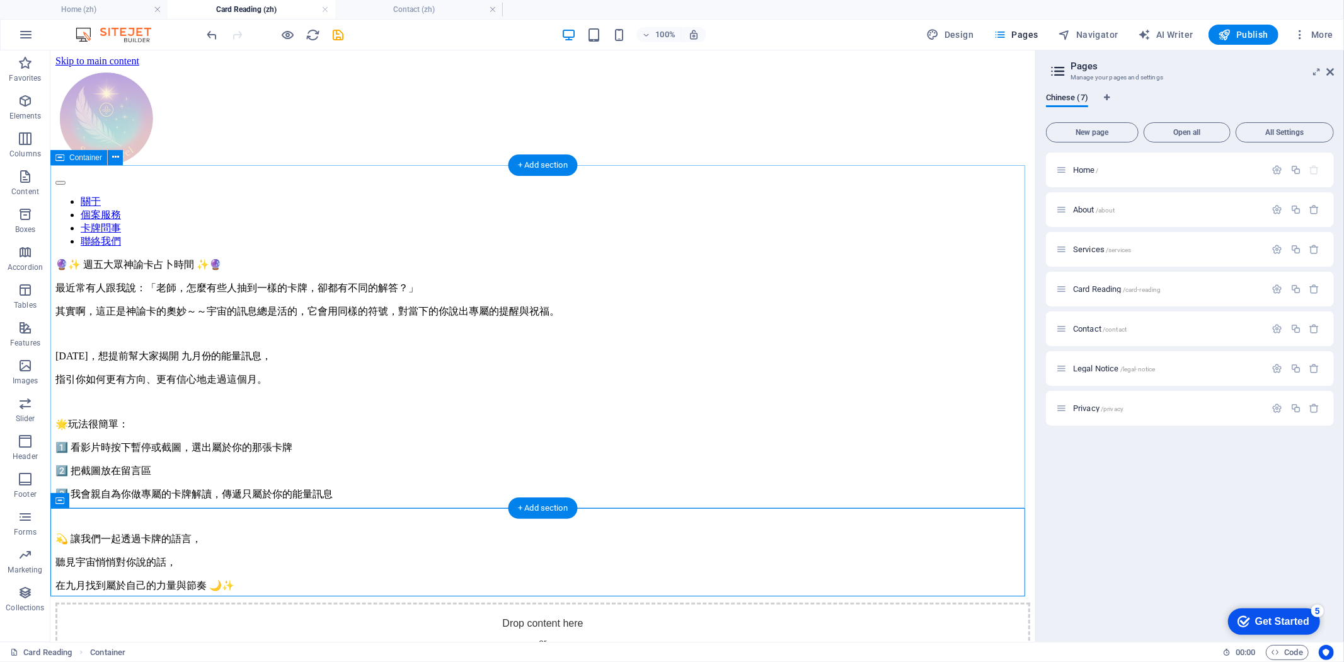
click at [935, 442] on div "🔮✨ 週五大眾神諭卡占卜時間 ✨🔮 最近常有人跟我說：「老師，怎麼有些人抽到一樣的卡牌，卻都有不同的解答？」 其實啊，這正是神諭卡的奧妙～～宇宙的訊息總是活的…" at bounding box center [542, 425] width 975 height 334
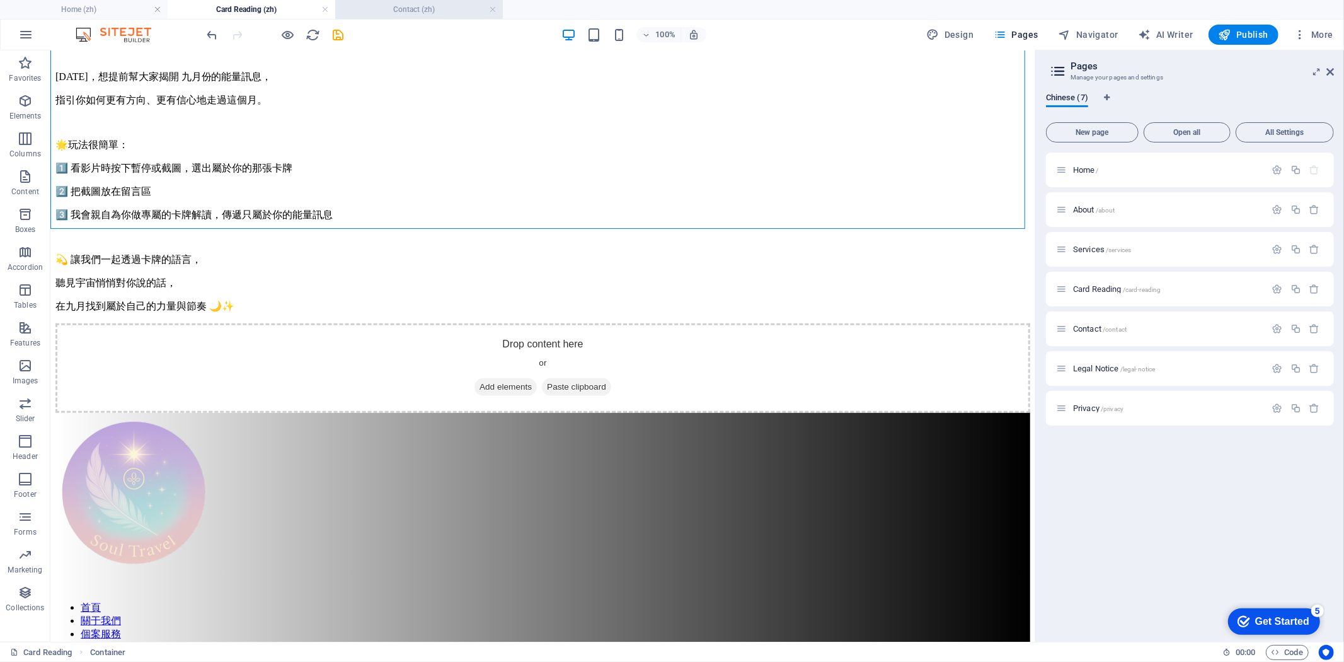
click at [431, 9] on h4 "Contact (zh)" at bounding box center [419, 10] width 168 height 14
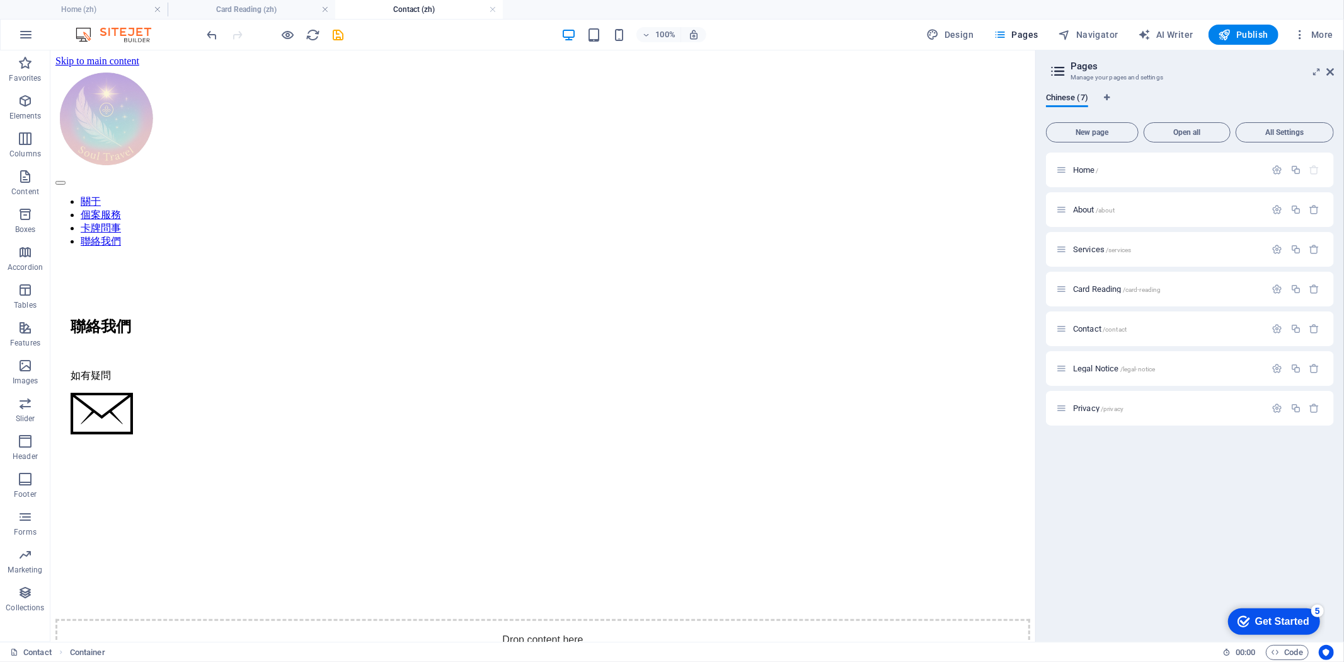
scroll to position [618, 0]
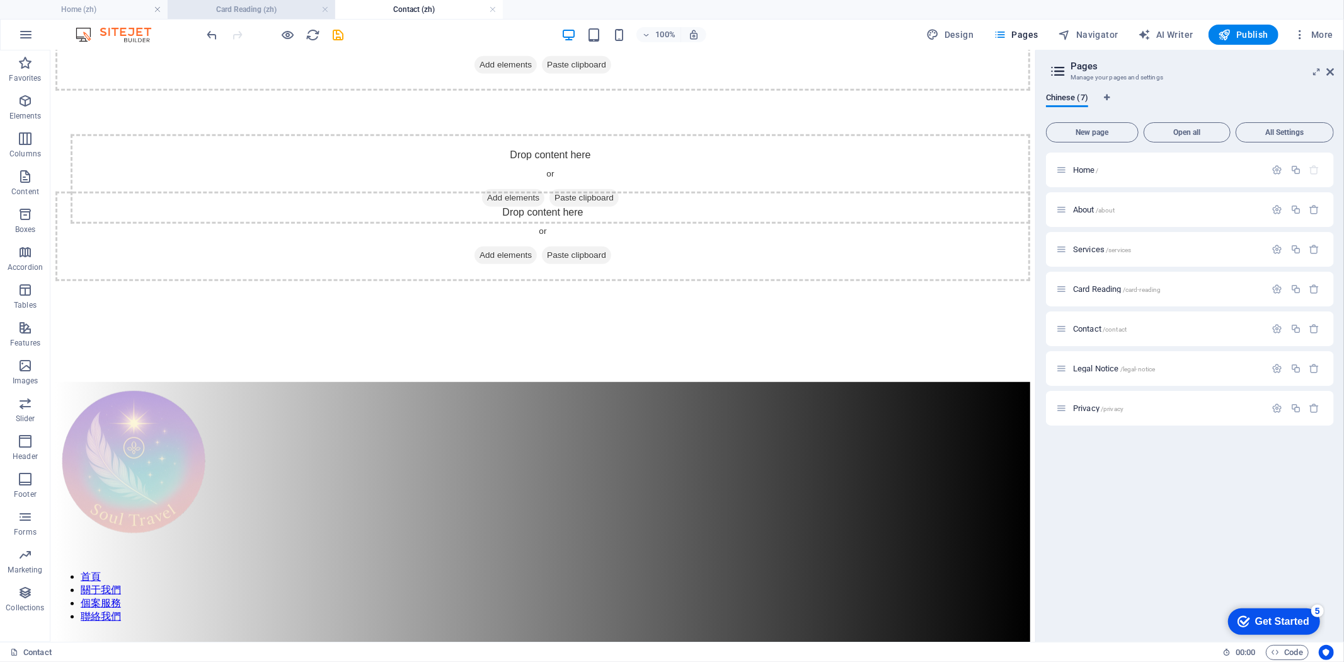
click at [259, 13] on h4 "Card Reading (zh)" at bounding box center [252, 10] width 168 height 14
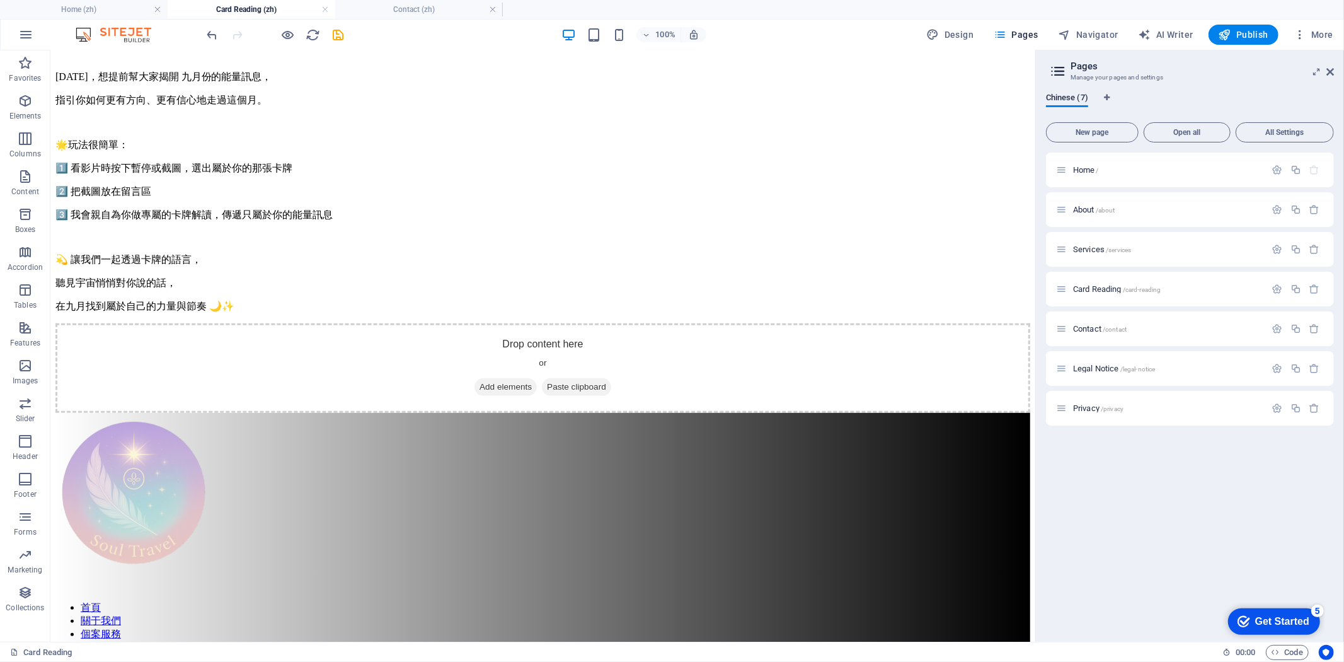
scroll to position [0, 0]
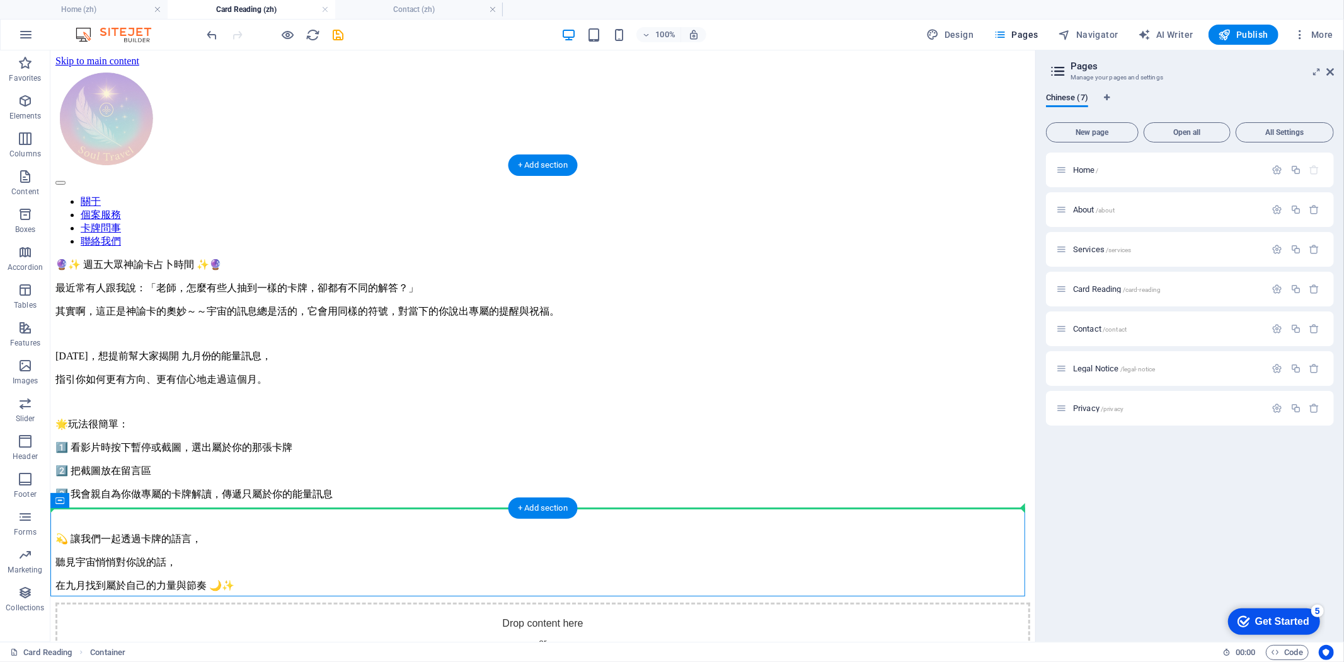
drag, startPoint x: 785, startPoint y: 553, endPoint x: 776, endPoint y: 494, distance: 59.3
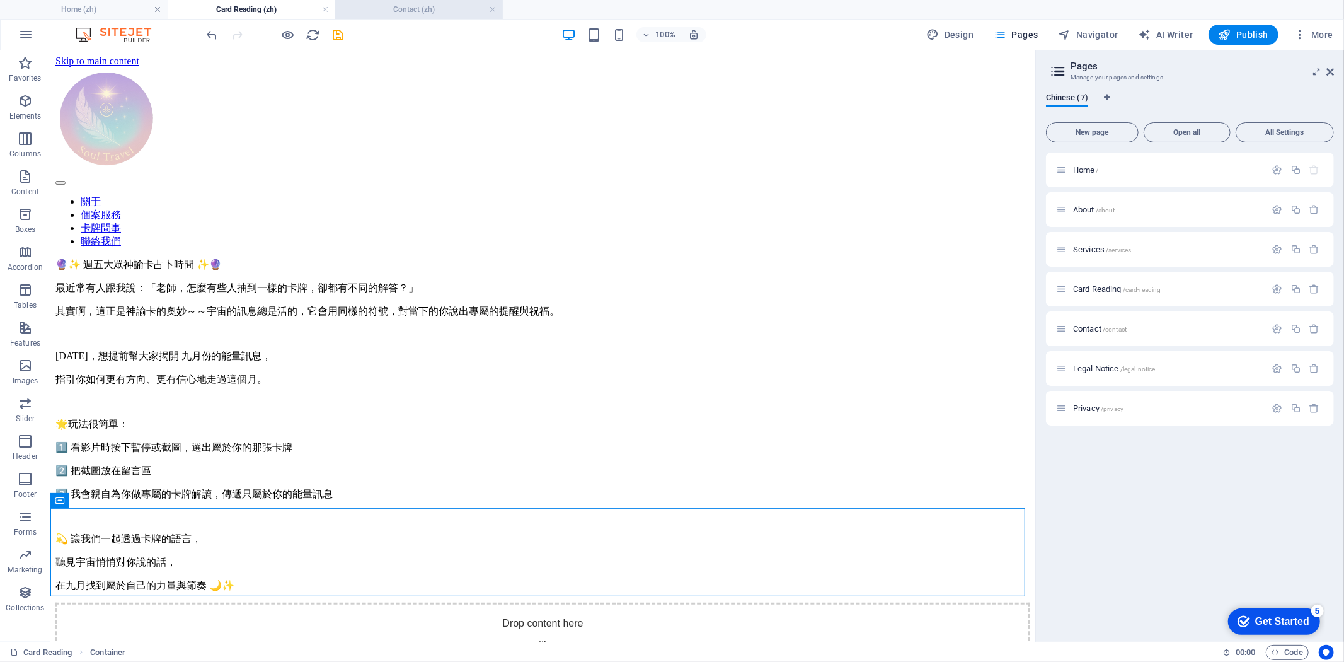
click at [399, 11] on h4 "Contact (zh)" at bounding box center [419, 10] width 168 height 14
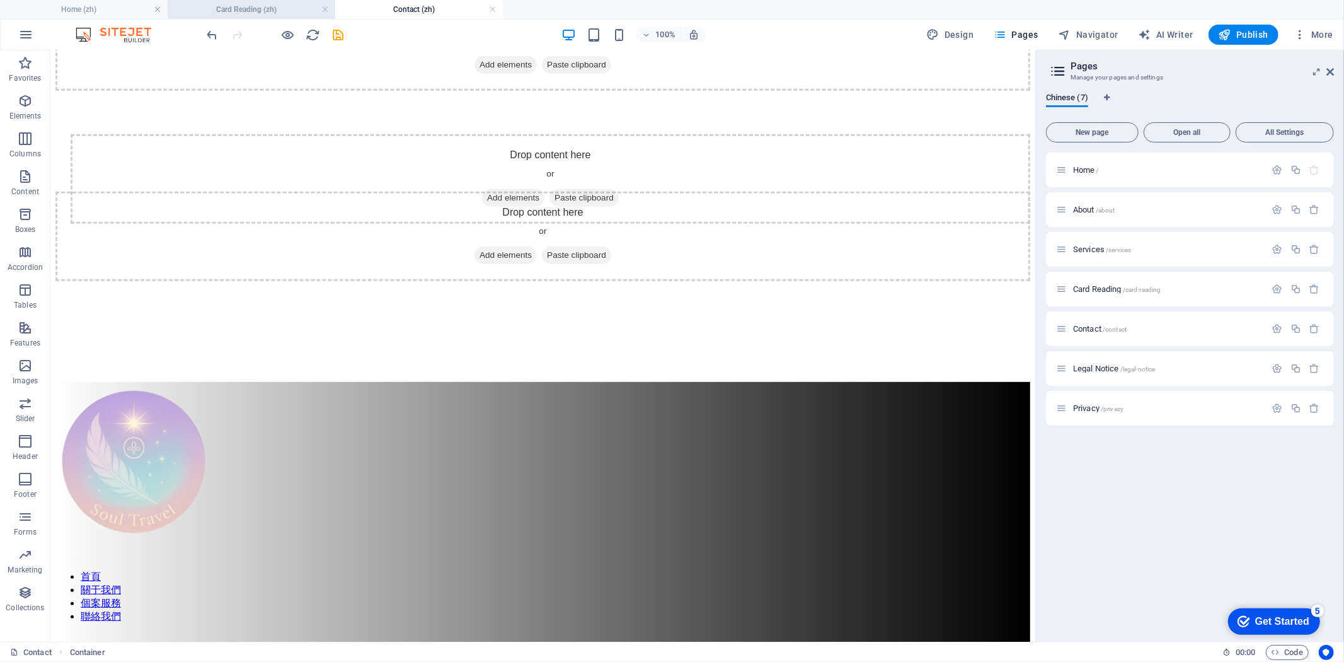
click at [236, 7] on h4 "Card Reading (zh)" at bounding box center [252, 10] width 168 height 14
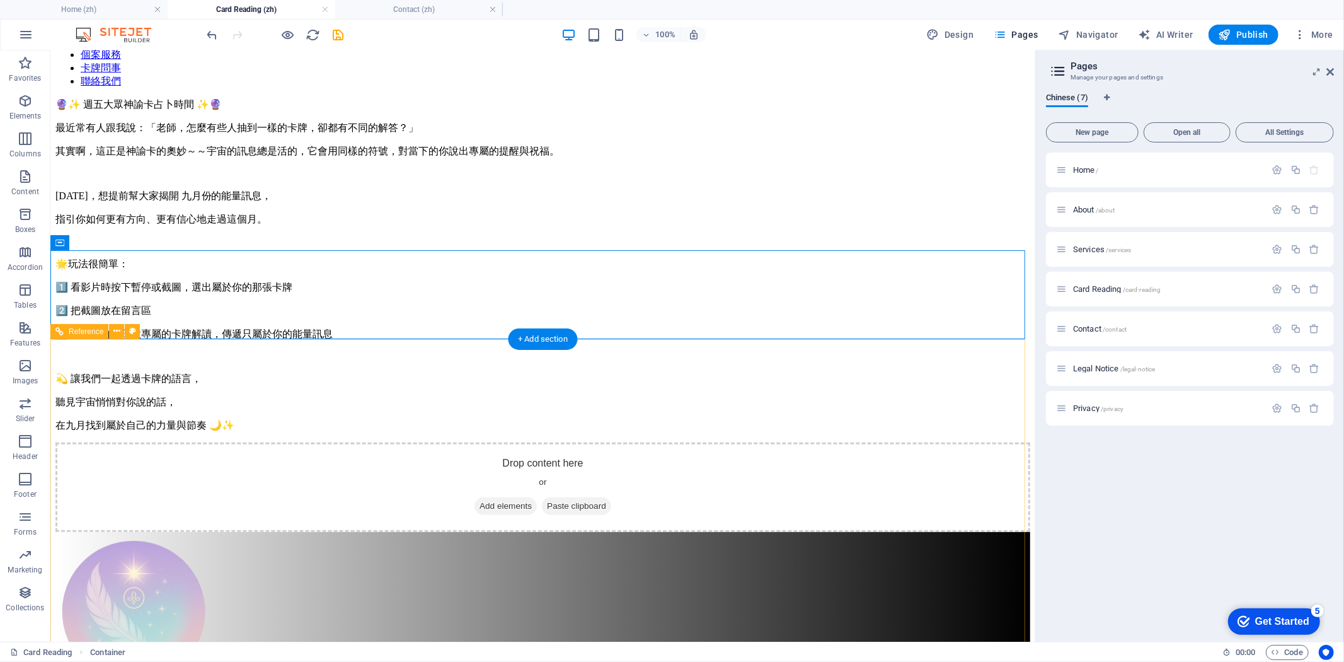
scroll to position [279, 0]
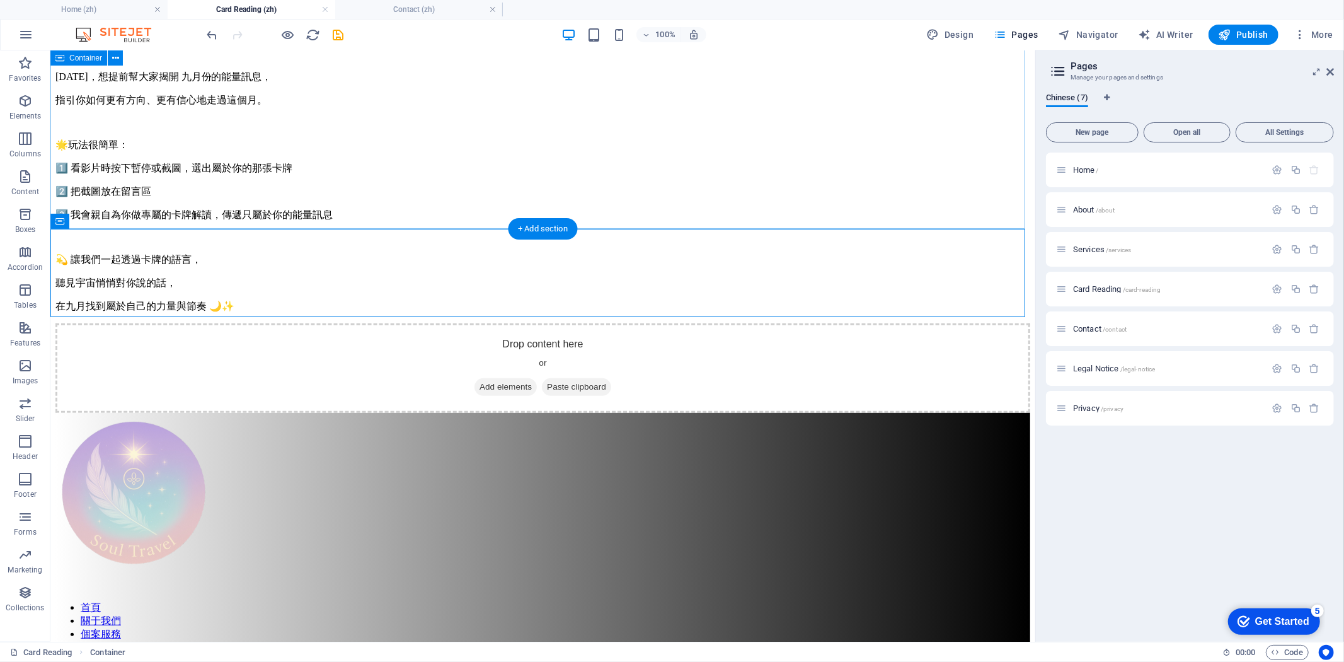
click at [475, 198] on div "🔮✨ 週五大眾神諭卡占卜時間 ✨🔮 最近常有人跟我說：「老師，怎麼有些人抽到一樣的卡牌，卻都有不同的解答？」 其實啊，這正是神諭卡的奧妙～～宇宙的訊息總是活的…" at bounding box center [542, 146] width 975 height 334
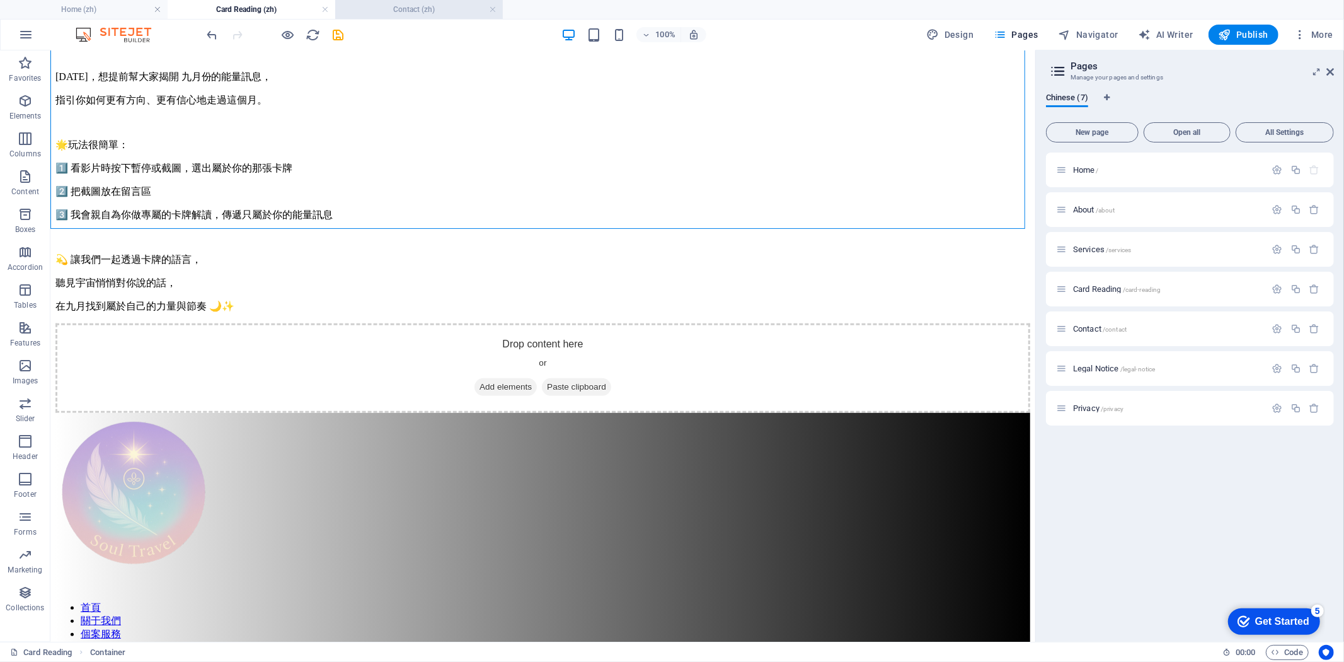
click at [422, 8] on h4 "Contact (zh)" at bounding box center [419, 10] width 168 height 14
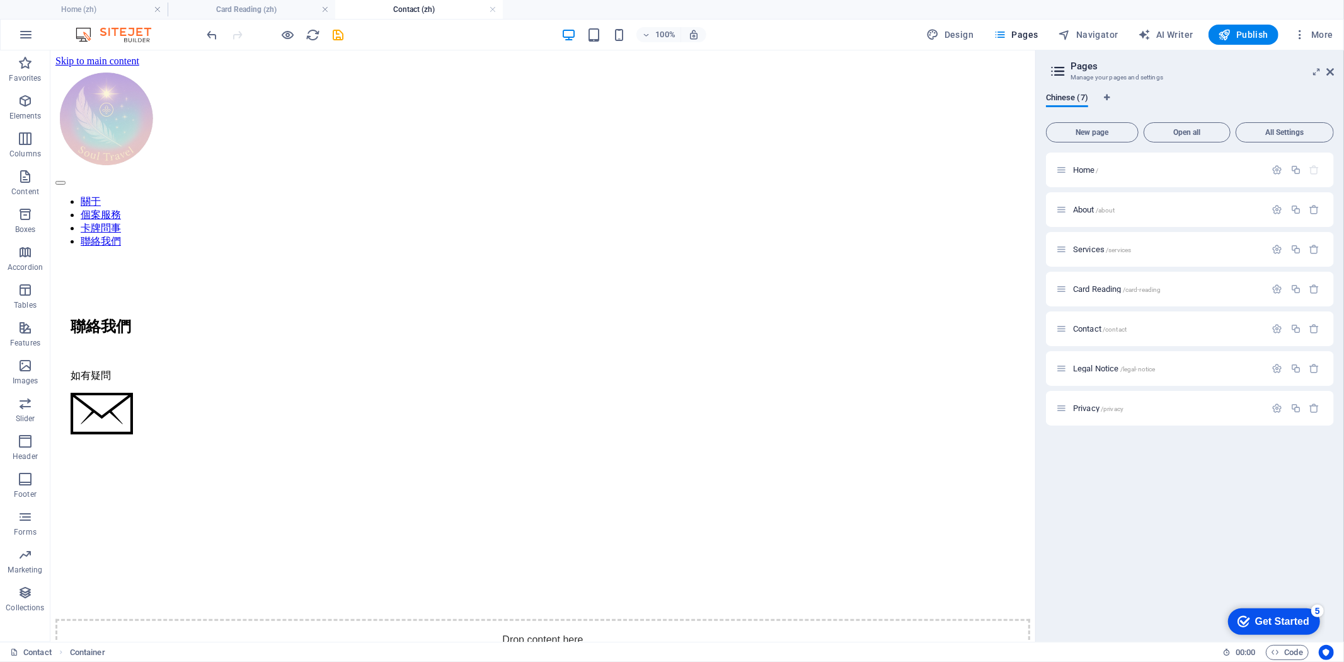
scroll to position [618, 0]
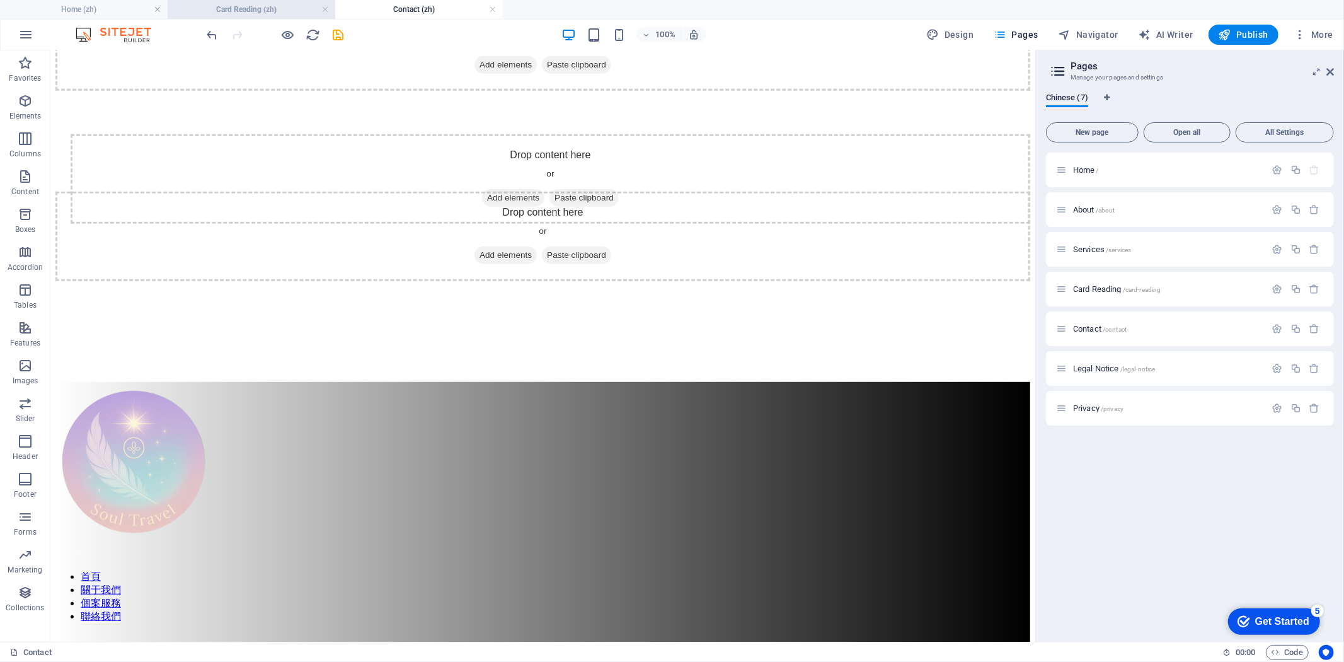
click at [261, 9] on h4 "Card Reading (zh)" at bounding box center [252, 10] width 168 height 14
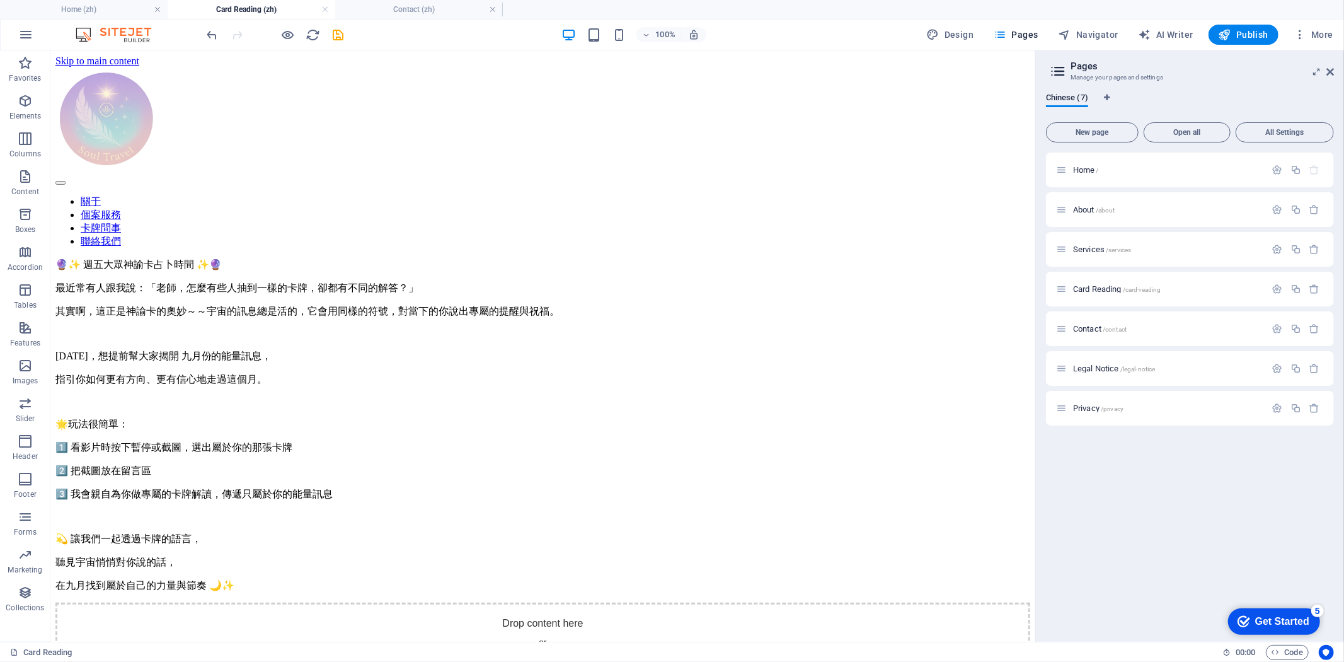
scroll to position [0, 0]
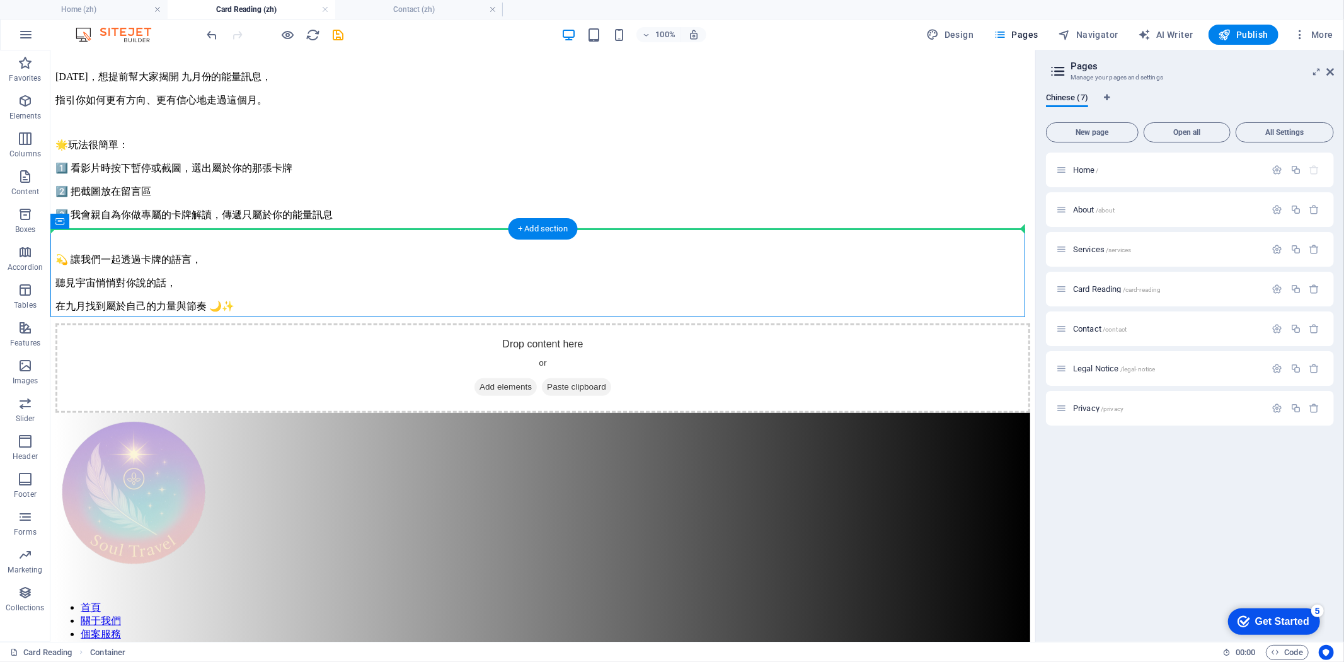
drag, startPoint x: 415, startPoint y: 291, endPoint x: 424, endPoint y: 195, distance: 95.5
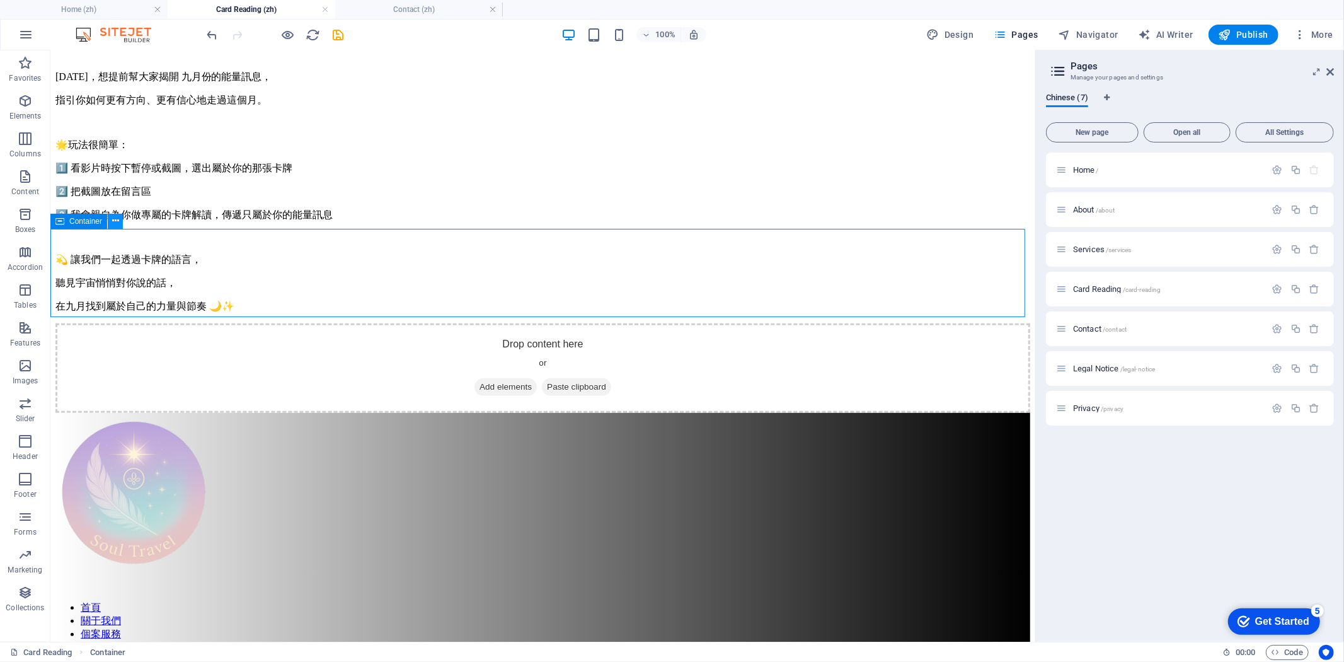
click at [115, 216] on icon at bounding box center [115, 220] width 7 height 13
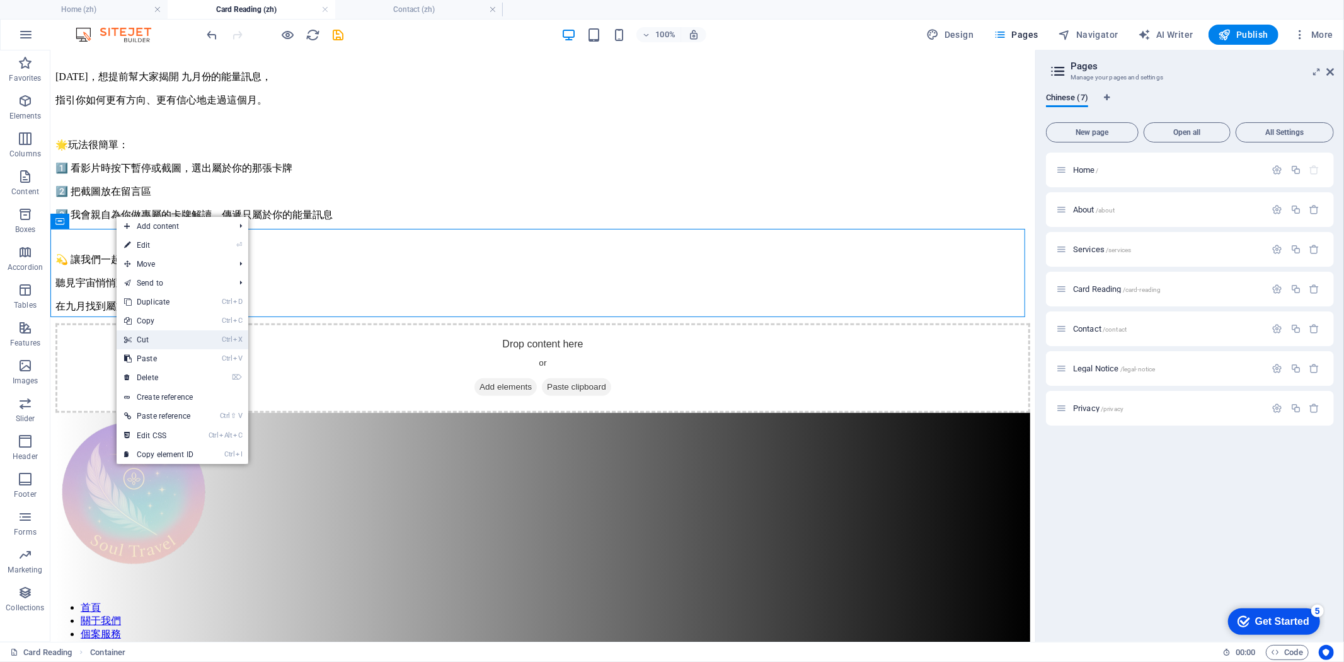
click at [162, 337] on link "Ctrl X Cut" at bounding box center [159, 339] width 84 height 19
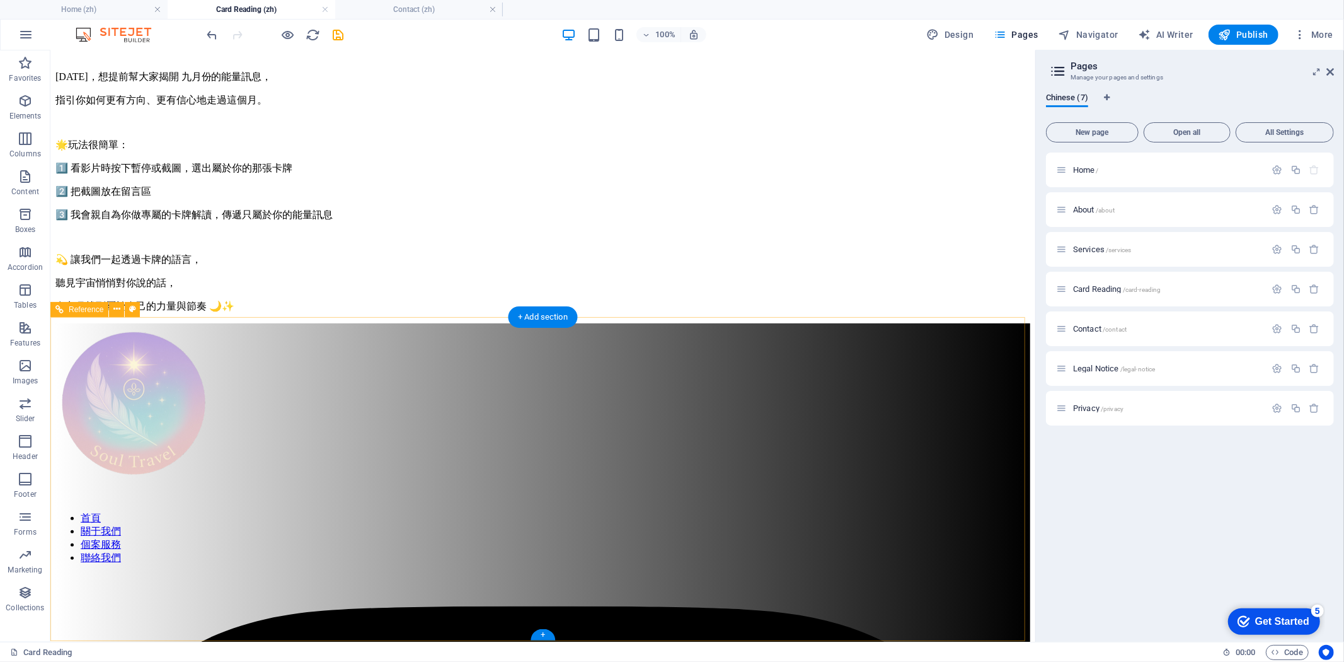
scroll to position [191, 0]
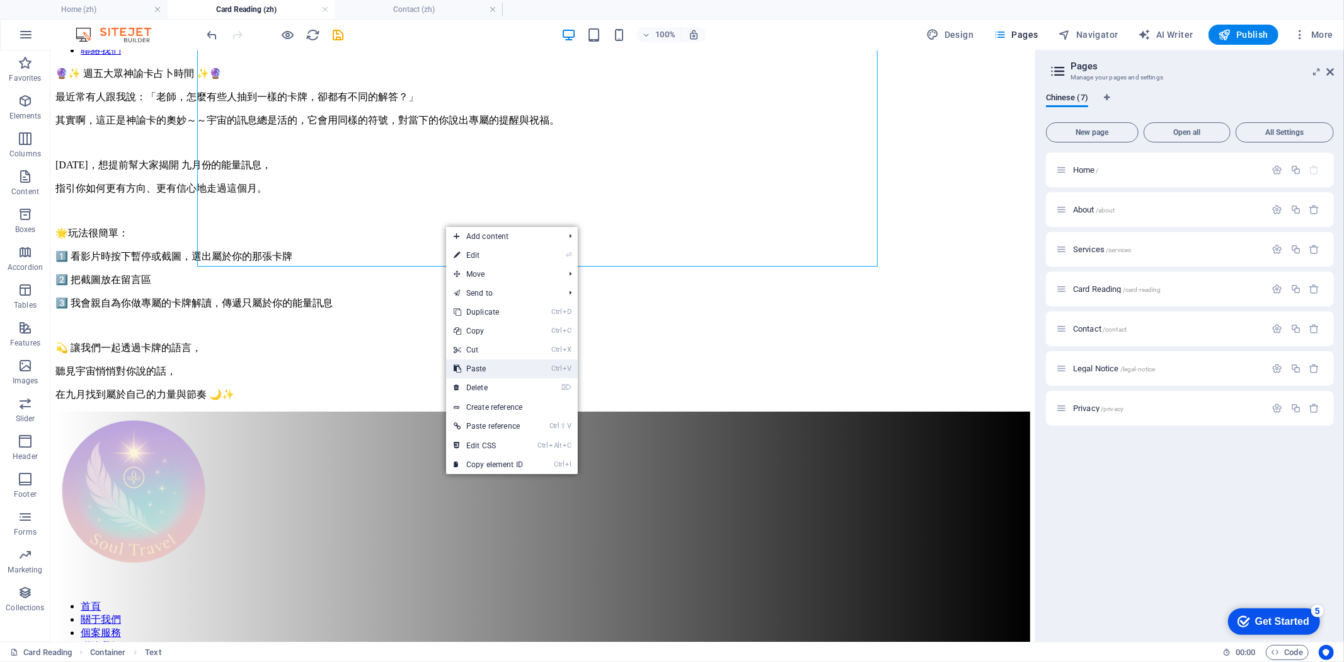
click at [490, 364] on link "Ctrl V Paste" at bounding box center [488, 368] width 84 height 19
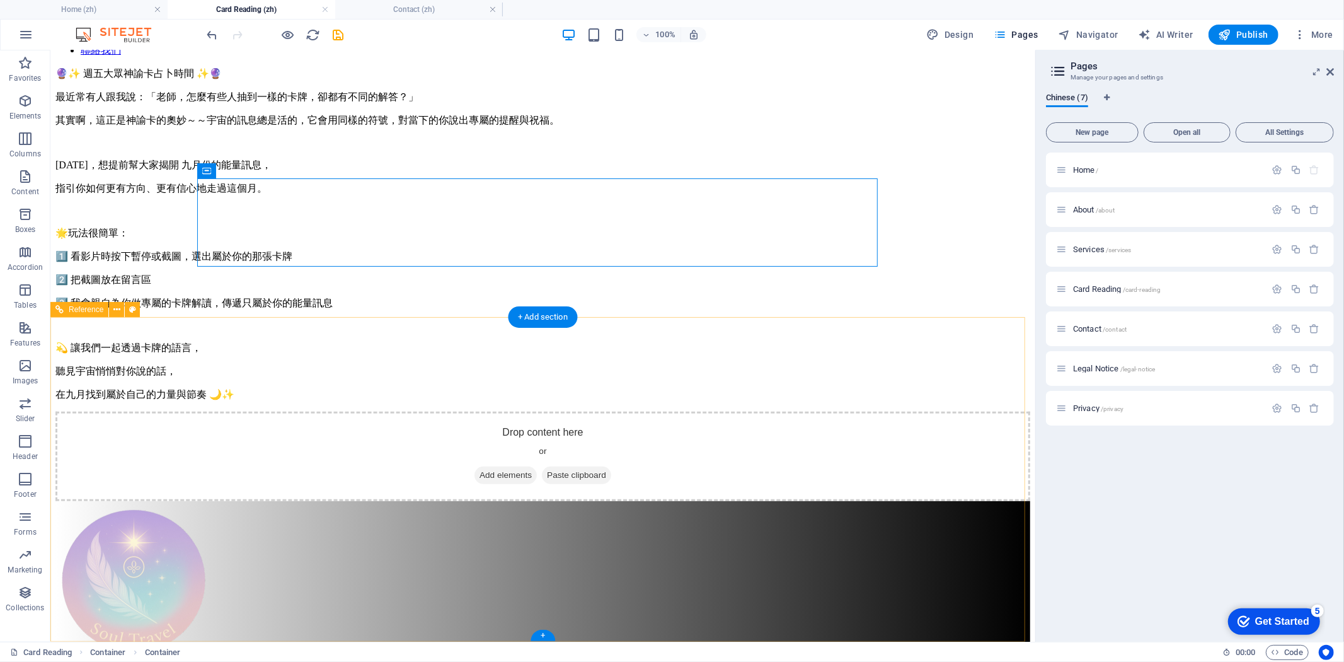
scroll to position [279, 0]
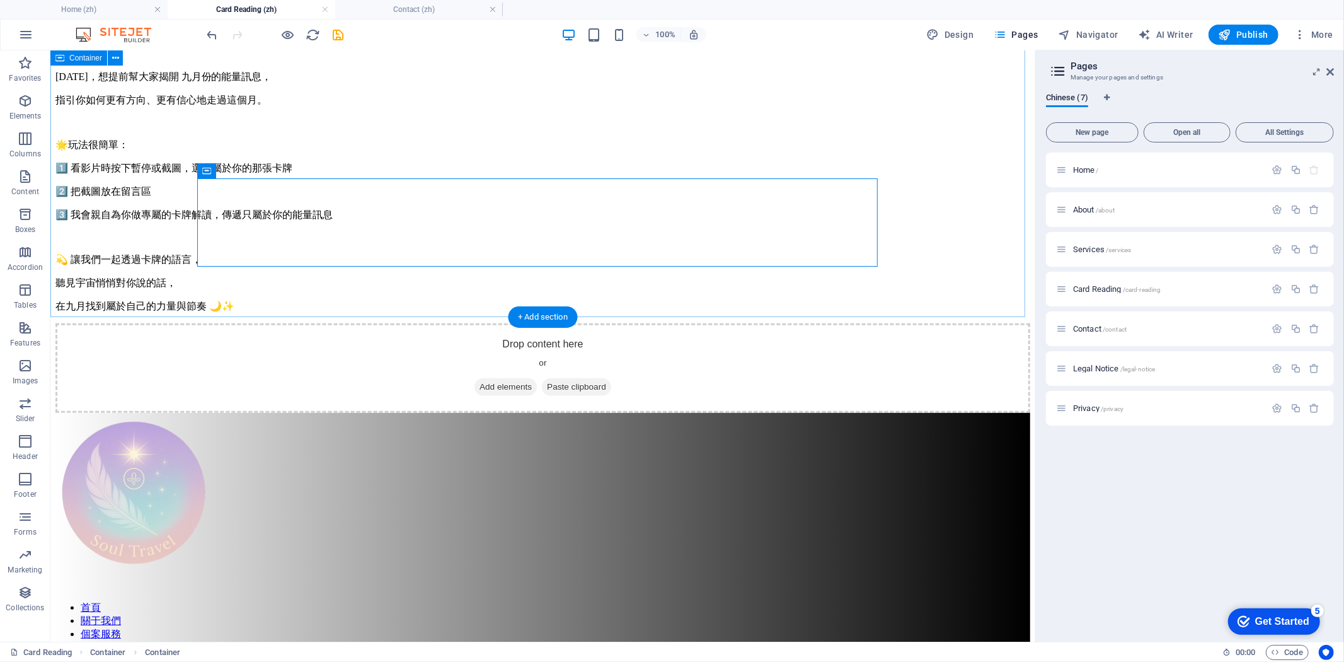
click at [952, 238] on div "🔮✨ 週五大眾神諭卡占卜時間 ✨🔮 最近常有人跟我說：「老師，怎麼有些人抽到一樣的卡牌，卻都有不同的解答？」 其實啊，這正是神諭卡的奧妙～～宇宙的訊息總是活的…" at bounding box center [542, 196] width 975 height 434
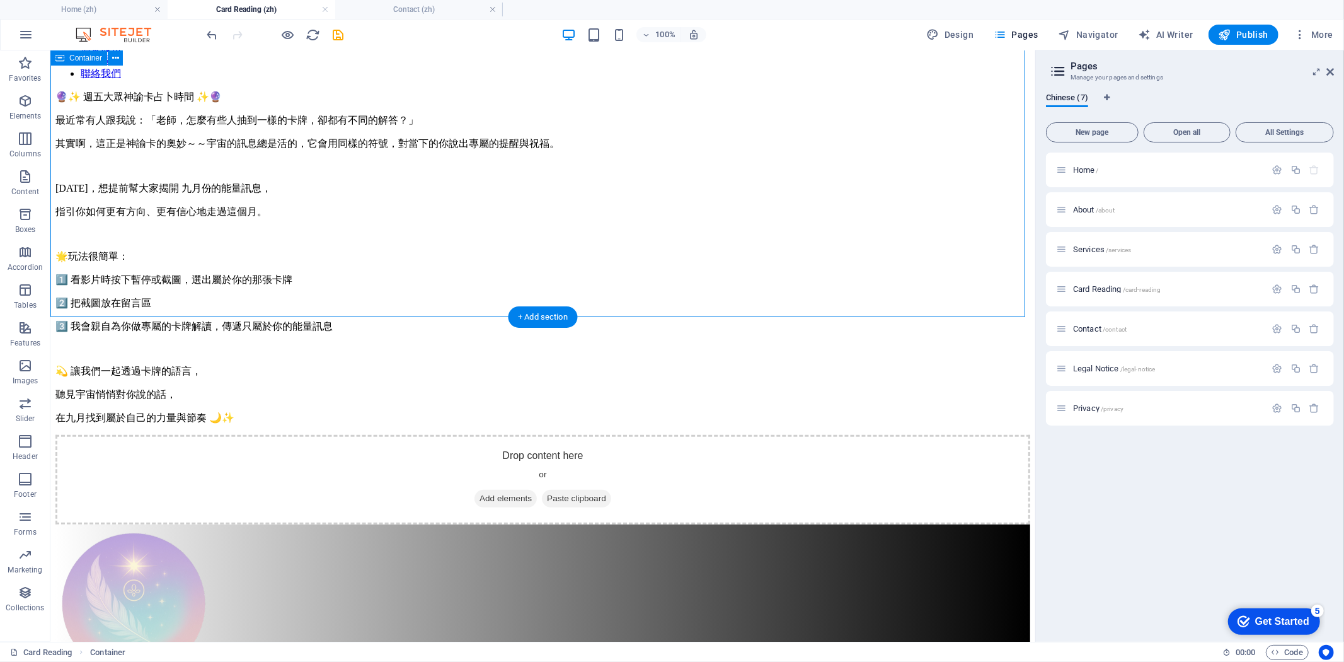
scroll to position [69, 0]
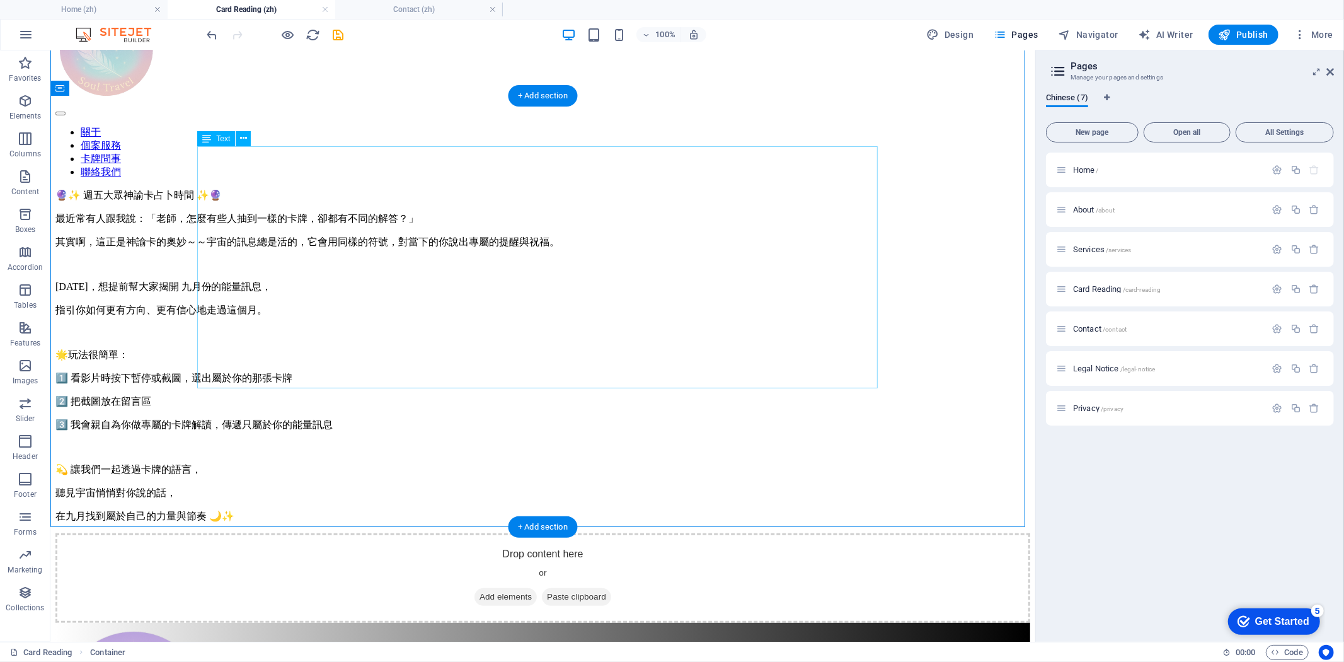
click at [436, 374] on div "🔮✨ 週五大眾神諭卡占卜時間 ✨🔮 最近常有人跟我說：「老師，怎麼有些人抽到一樣的卡牌，卻都有不同的解答？」 其實啊，這正是神諭卡的奧妙～～宇宙的訊息總是活的…" at bounding box center [542, 355] width 975 height 334
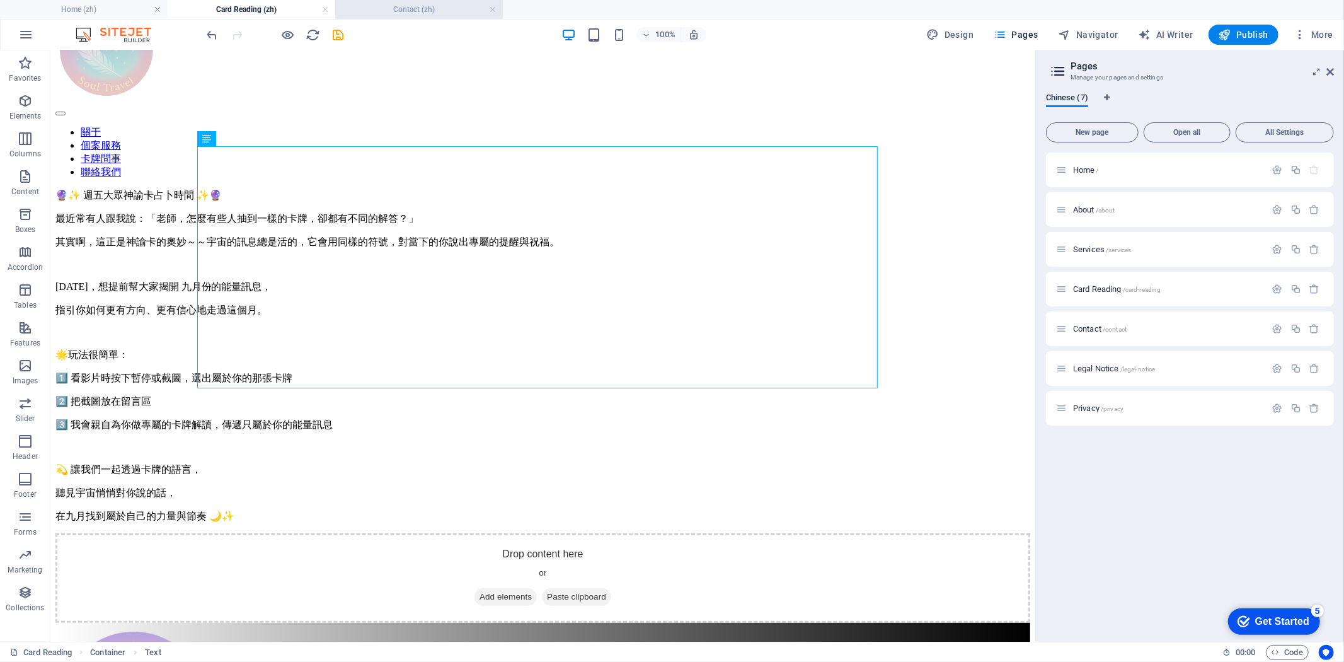
click at [400, 5] on h4 "Contact (zh)" at bounding box center [419, 10] width 168 height 14
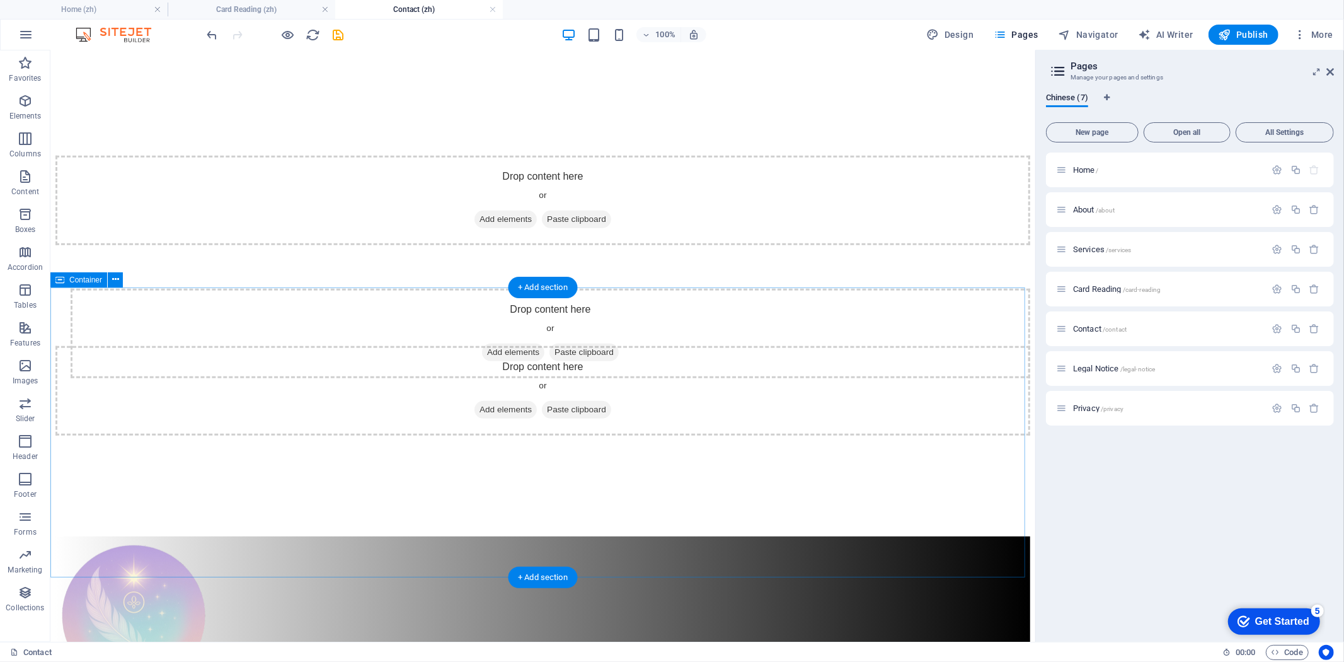
scroll to position [477, 0]
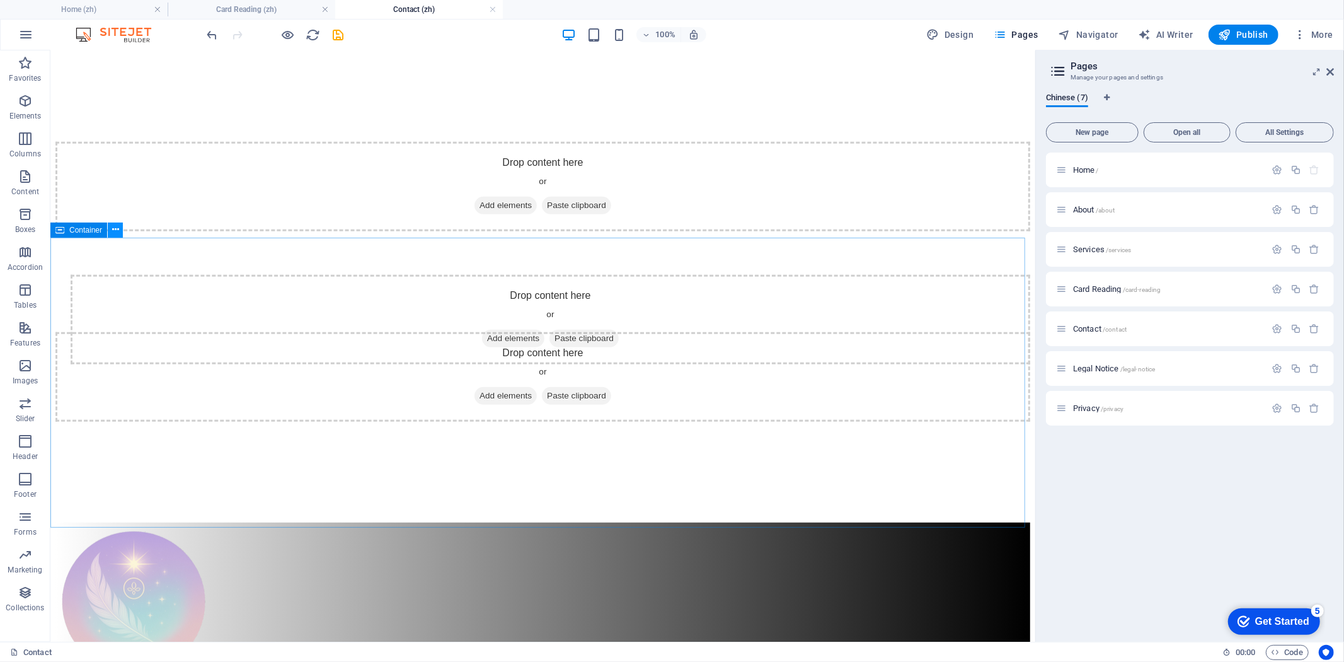
click at [115, 229] on icon at bounding box center [115, 229] width 7 height 13
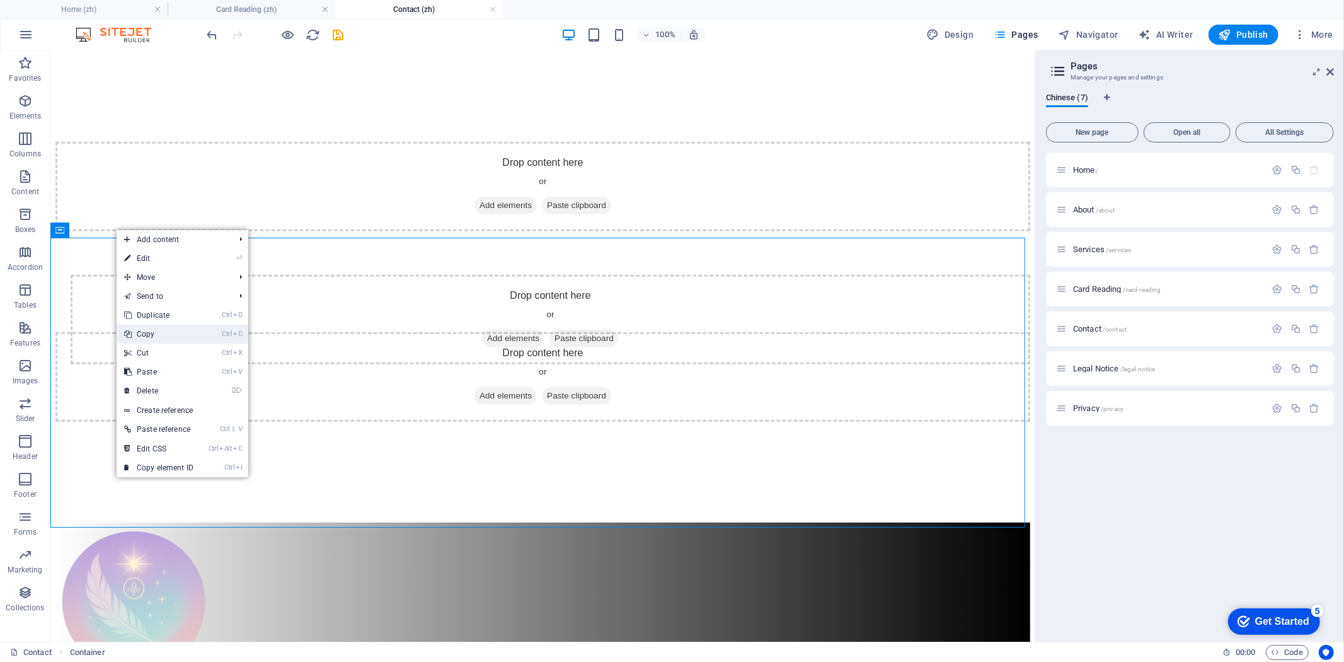
click at [166, 334] on link "Ctrl C Copy" at bounding box center [159, 334] width 84 height 19
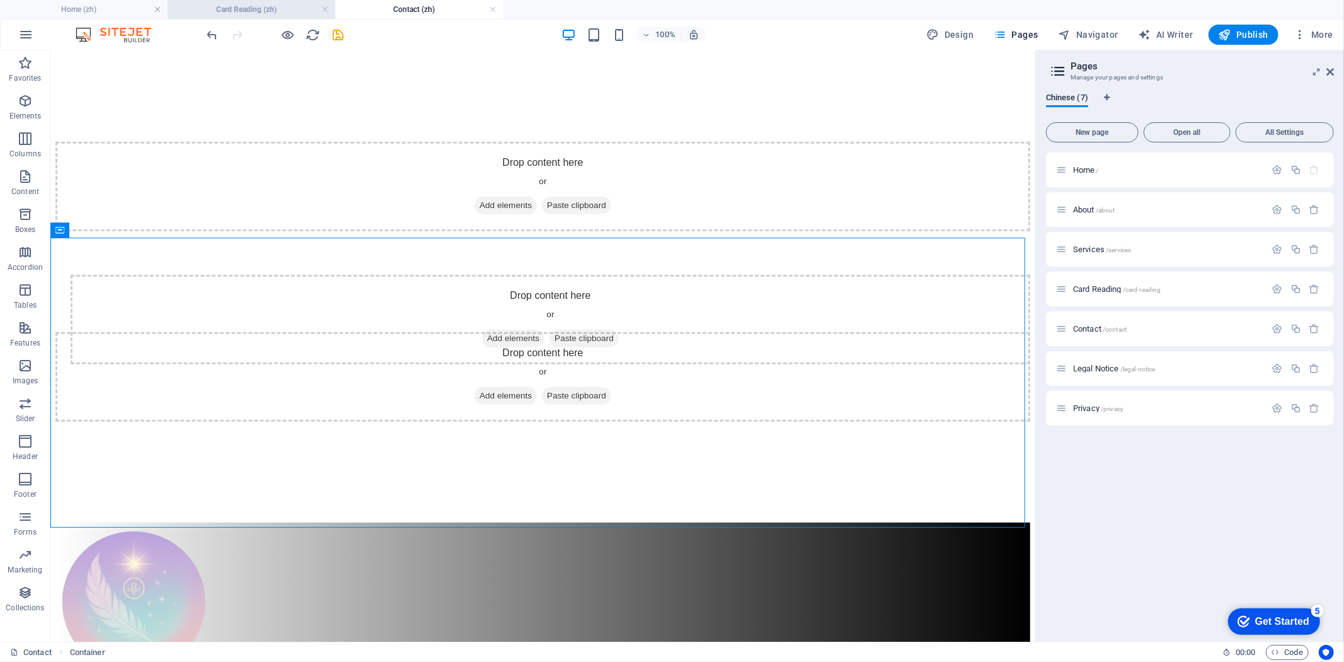
click at [249, 7] on h4 "Card Reading (zh)" at bounding box center [252, 10] width 168 height 14
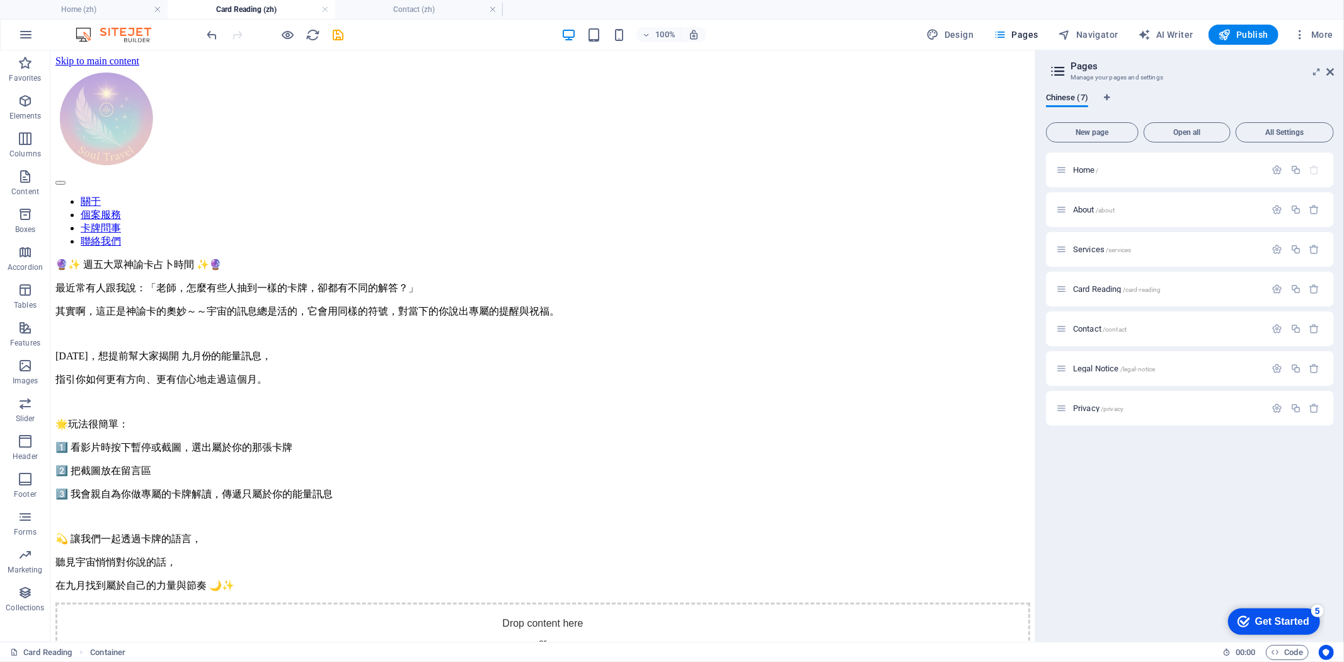
scroll to position [0, 0]
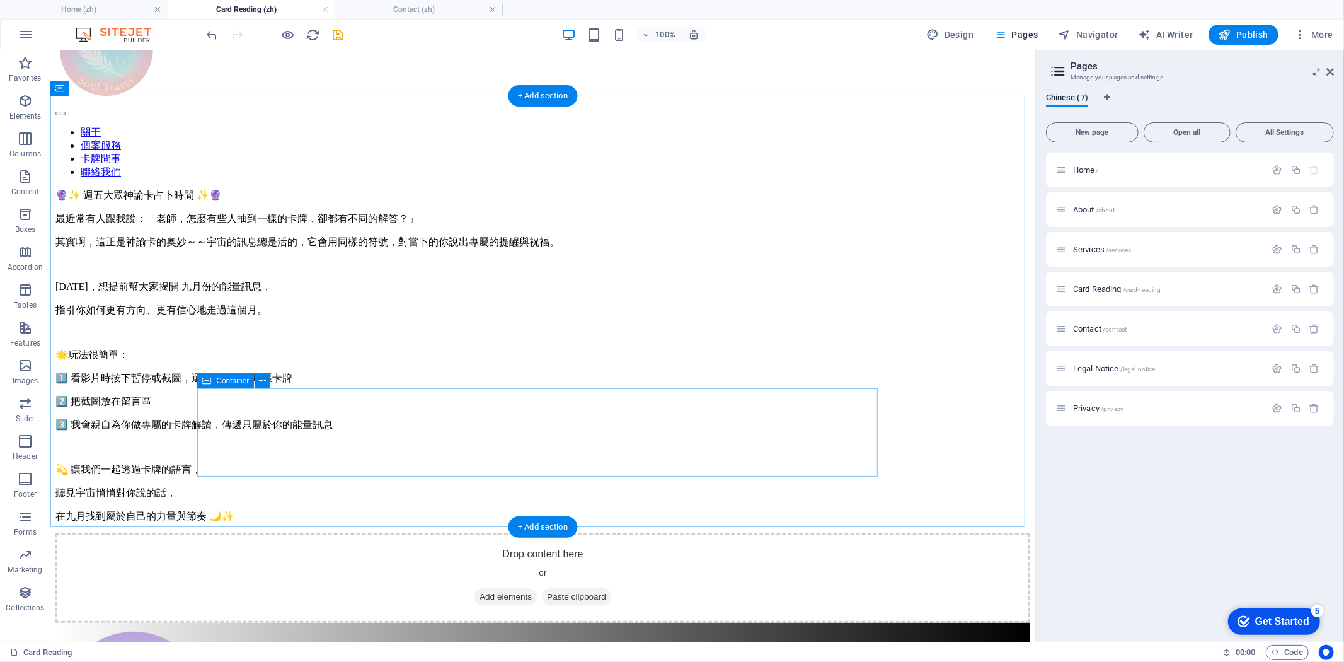
click at [432, 533] on div "Drop content here or Add elements Paste clipboard" at bounding box center [542, 577] width 975 height 89
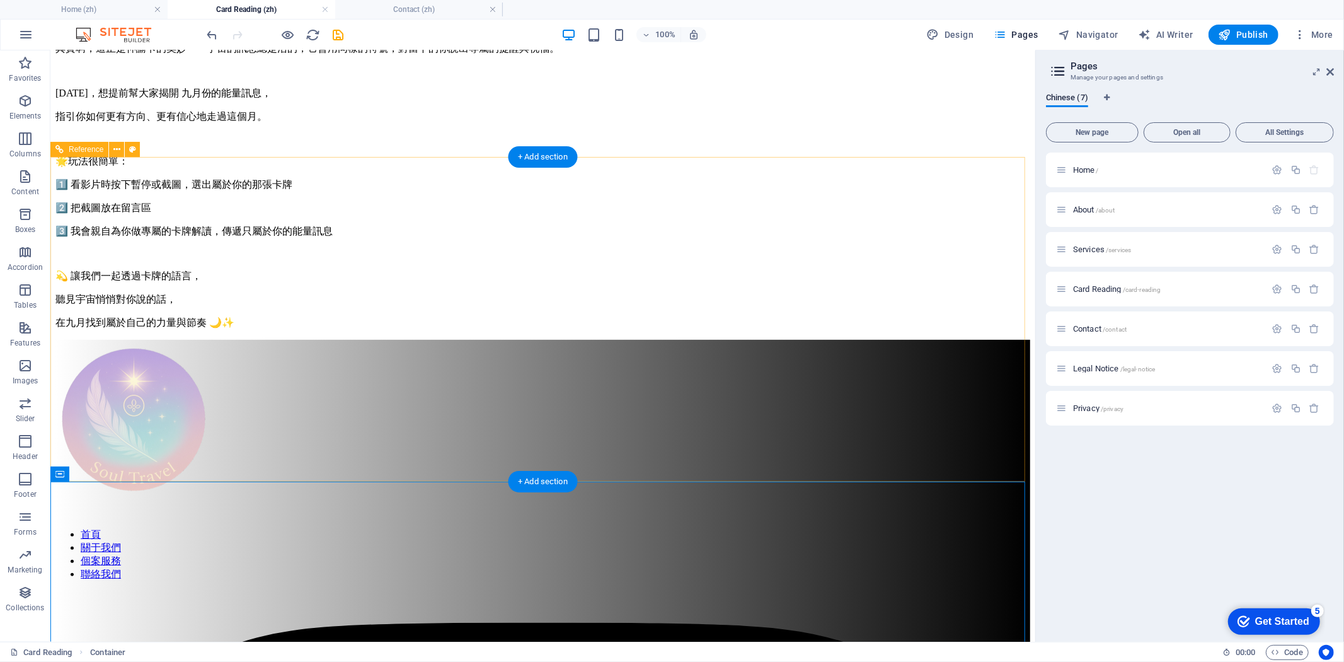
scroll to position [481, 0]
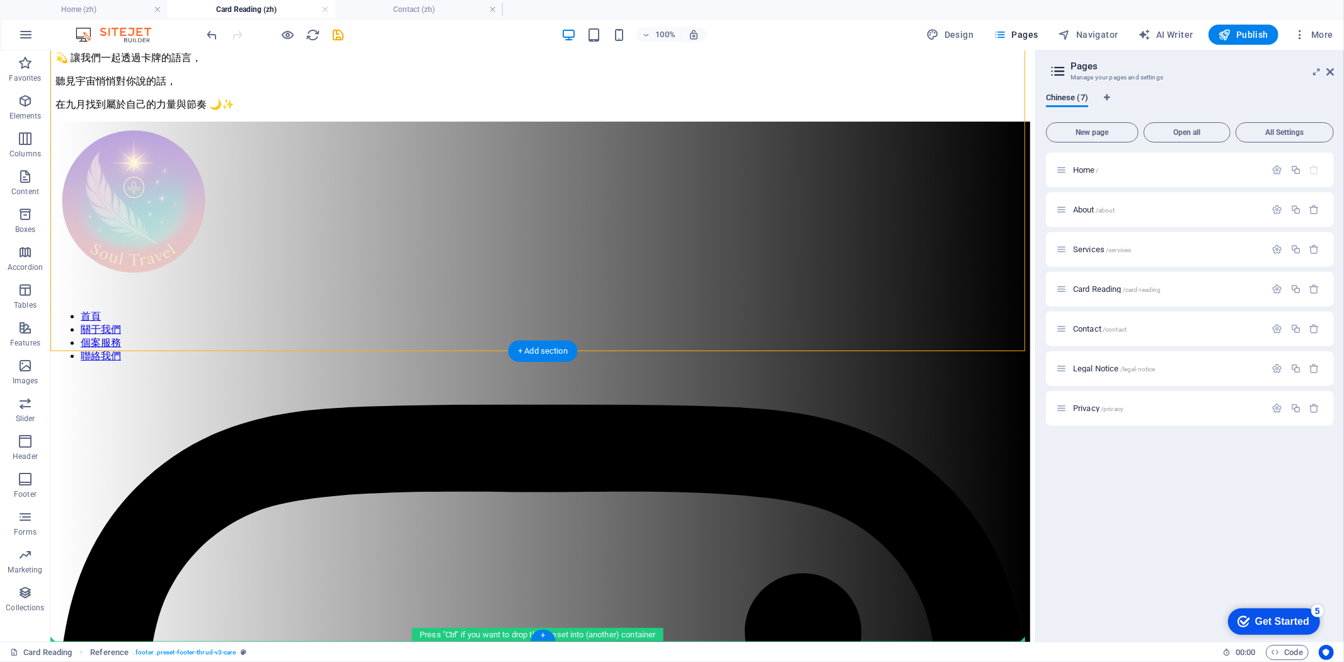
drag, startPoint x: 535, startPoint y: 217, endPoint x: 505, endPoint y: 637, distance: 421.4
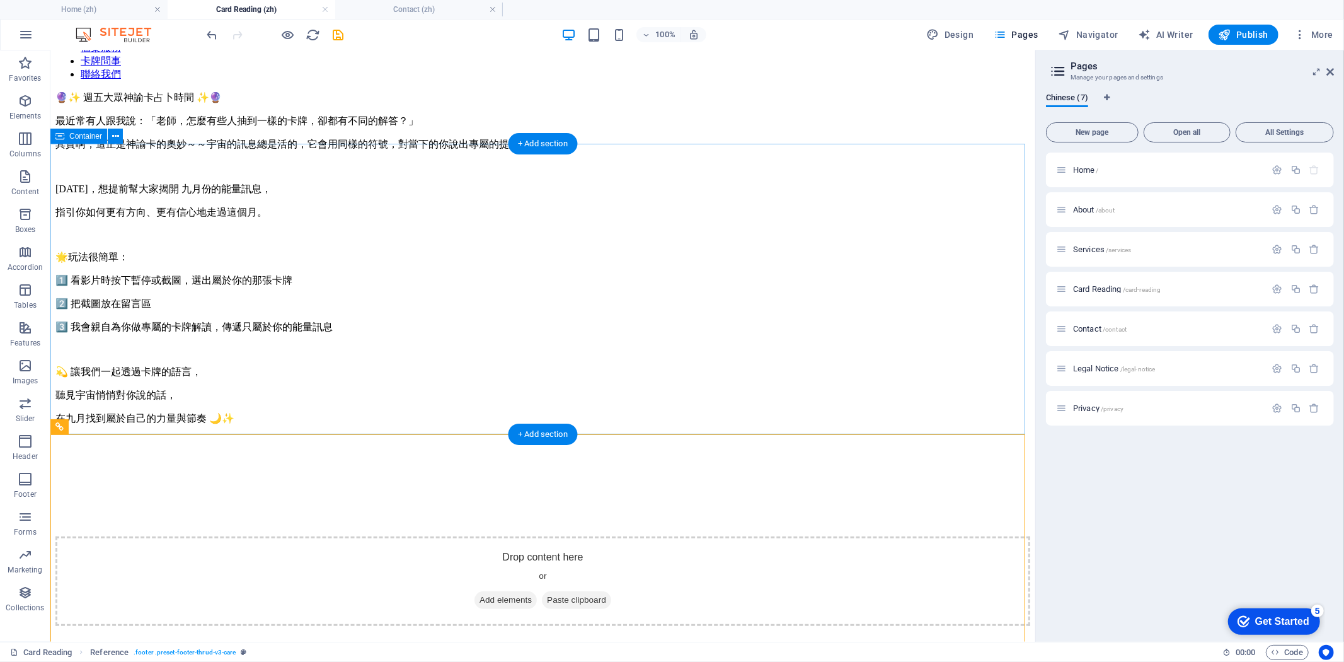
scroll to position [130, 0]
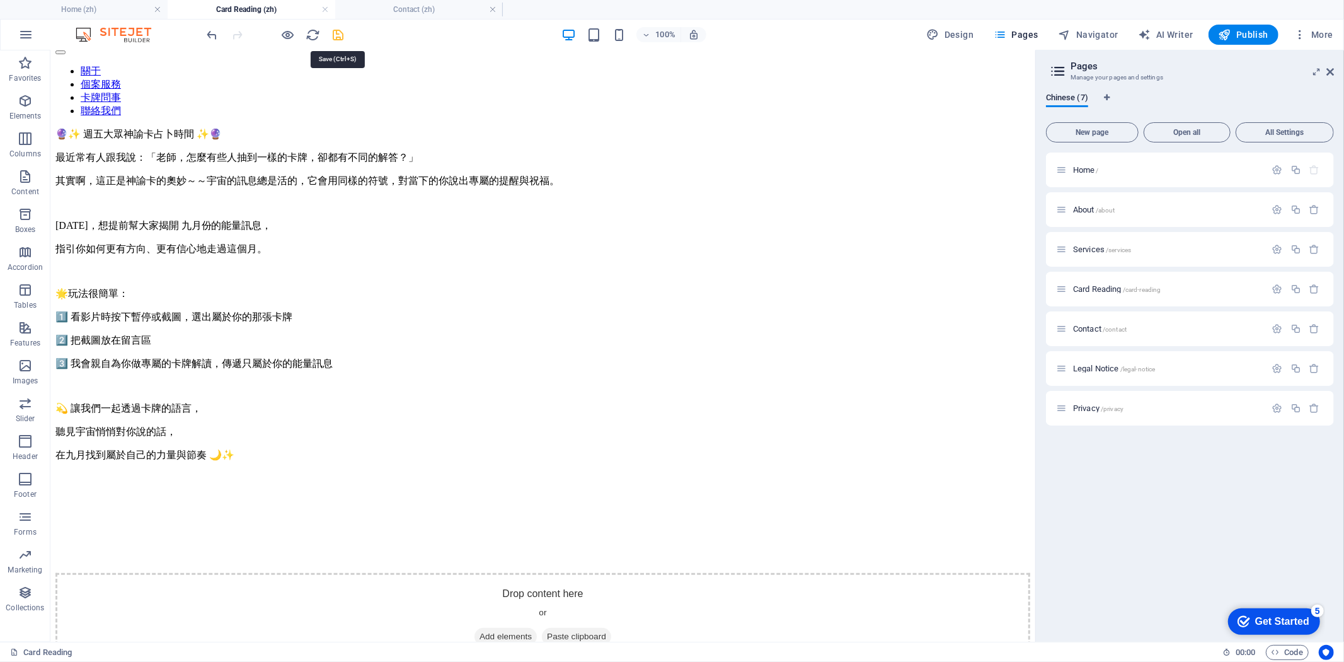
click at [341, 36] on icon "save" at bounding box center [339, 35] width 14 height 14
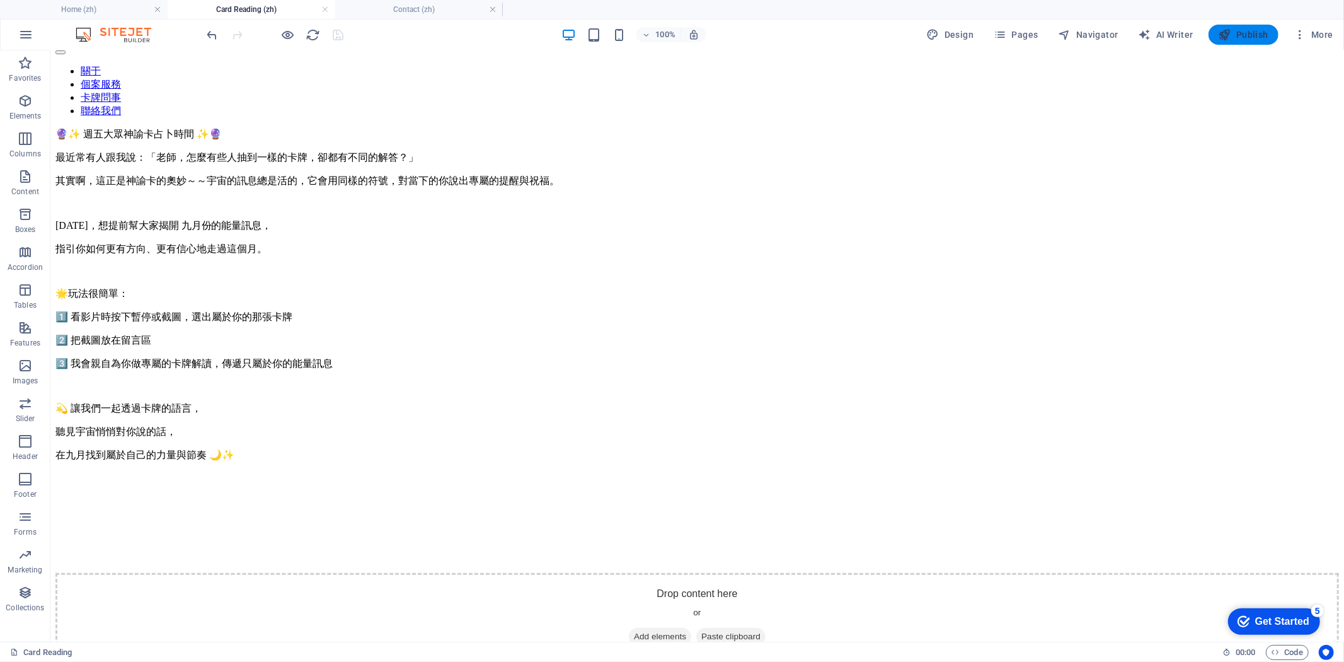
click at [1248, 33] on span "Publish" at bounding box center [1244, 34] width 50 height 13
